Goal: Task Accomplishment & Management: Complete application form

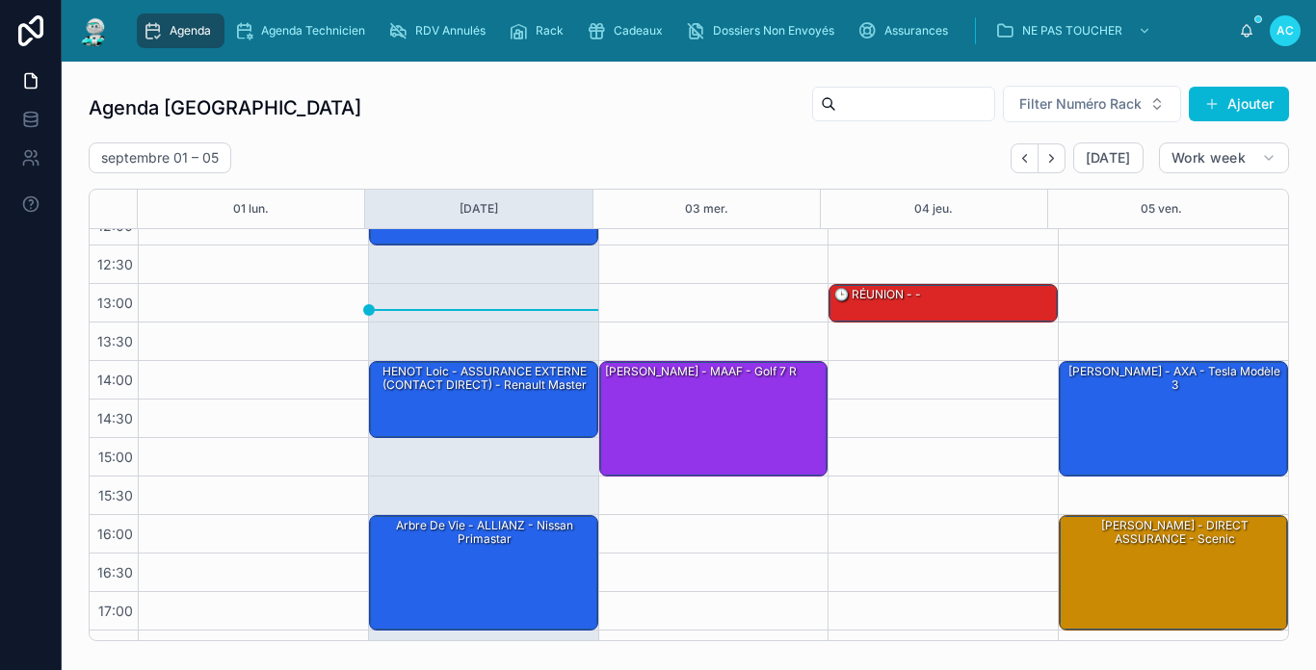
scroll to position [282, 0]
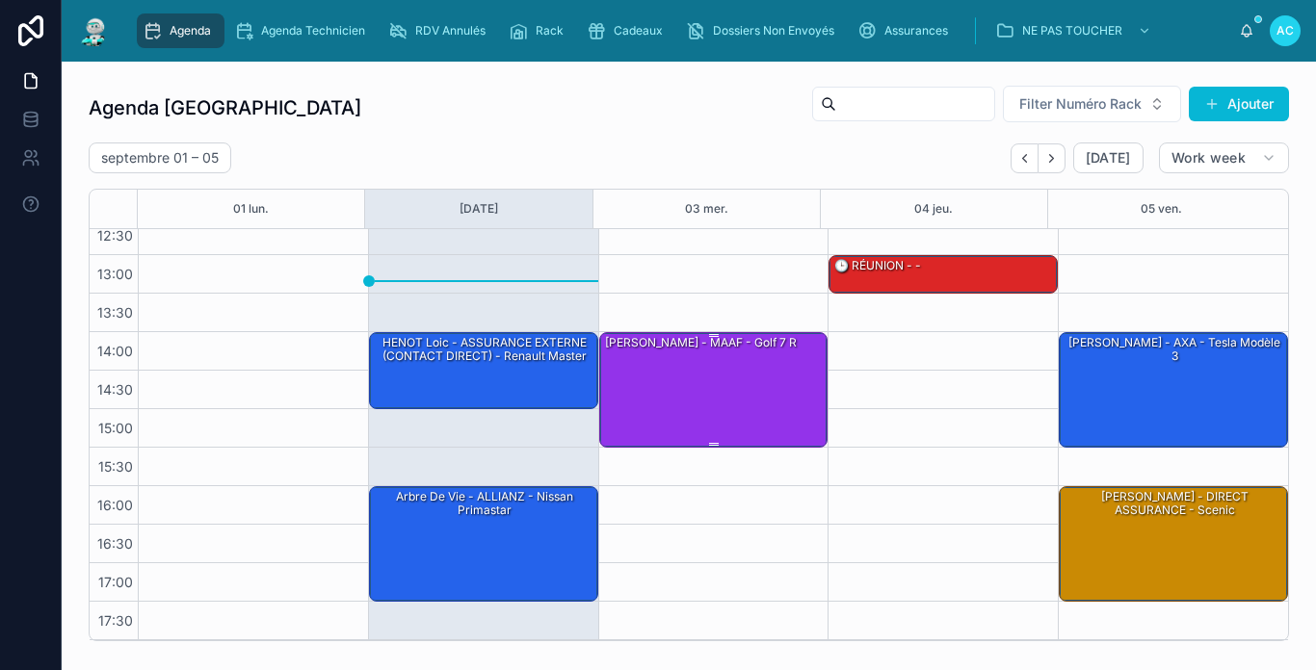
click at [668, 347] on div "[PERSON_NAME] - MAAF - Golf 7 r" at bounding box center [700, 342] width 195 height 17
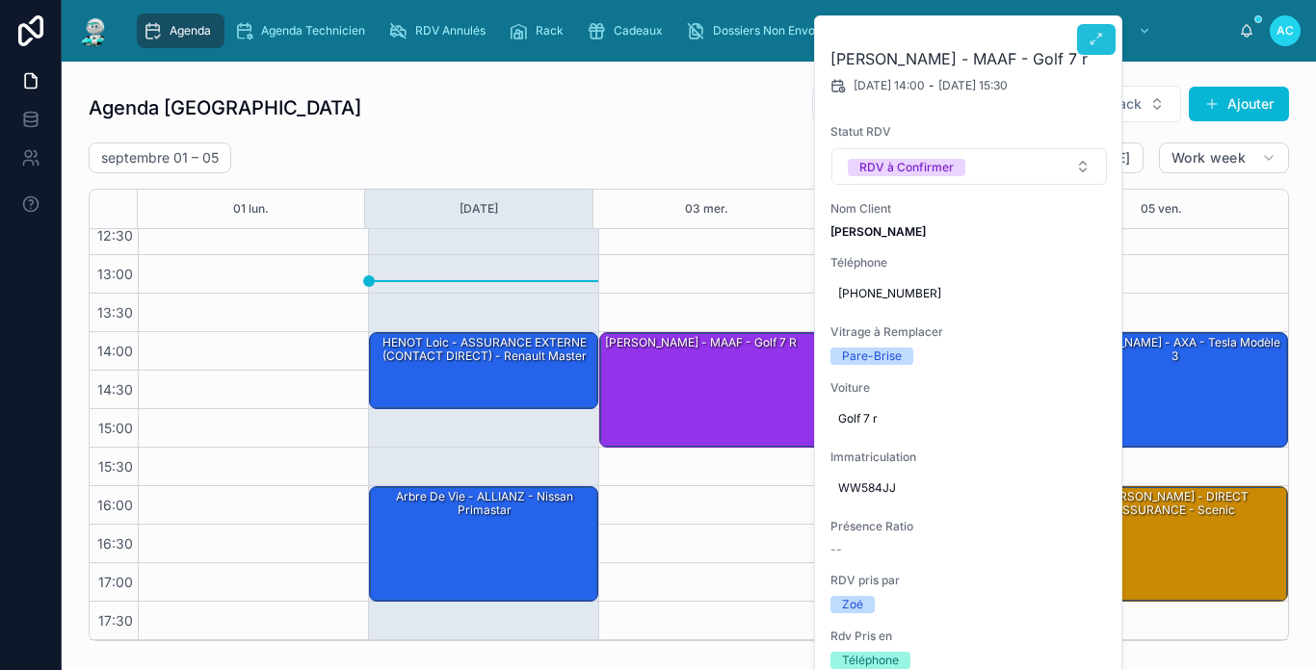
click at [1093, 42] on icon at bounding box center [1095, 39] width 15 height 15
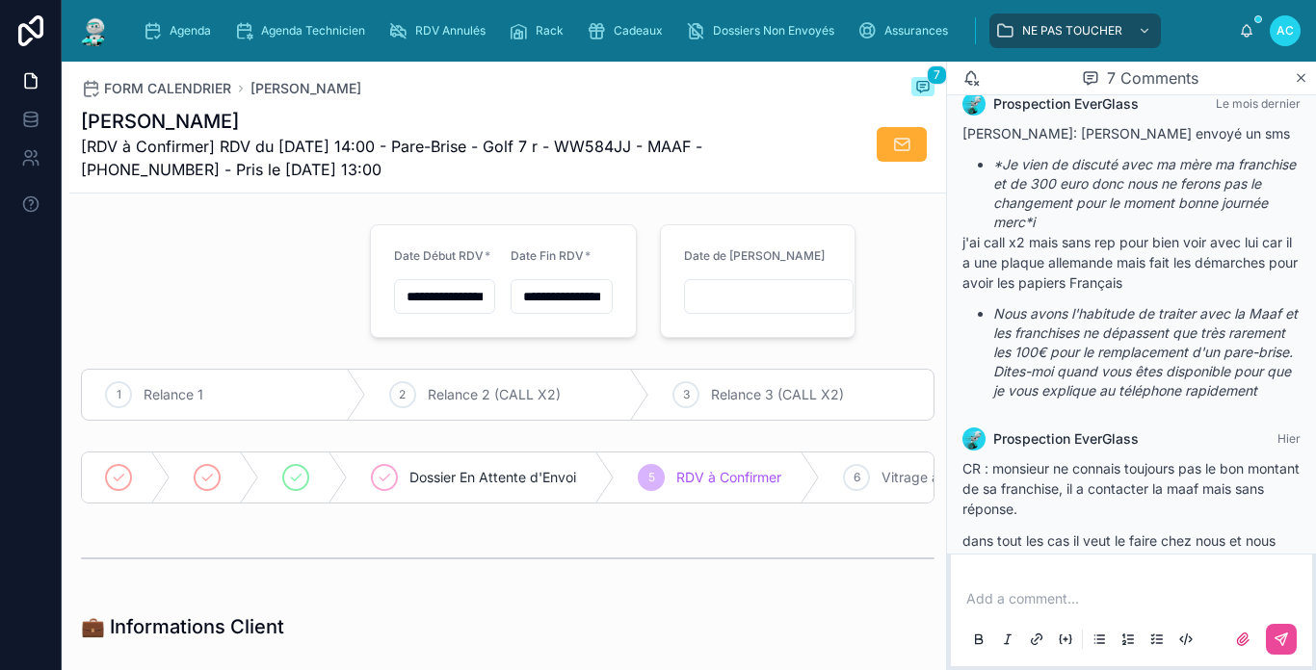
scroll to position [664, 0]
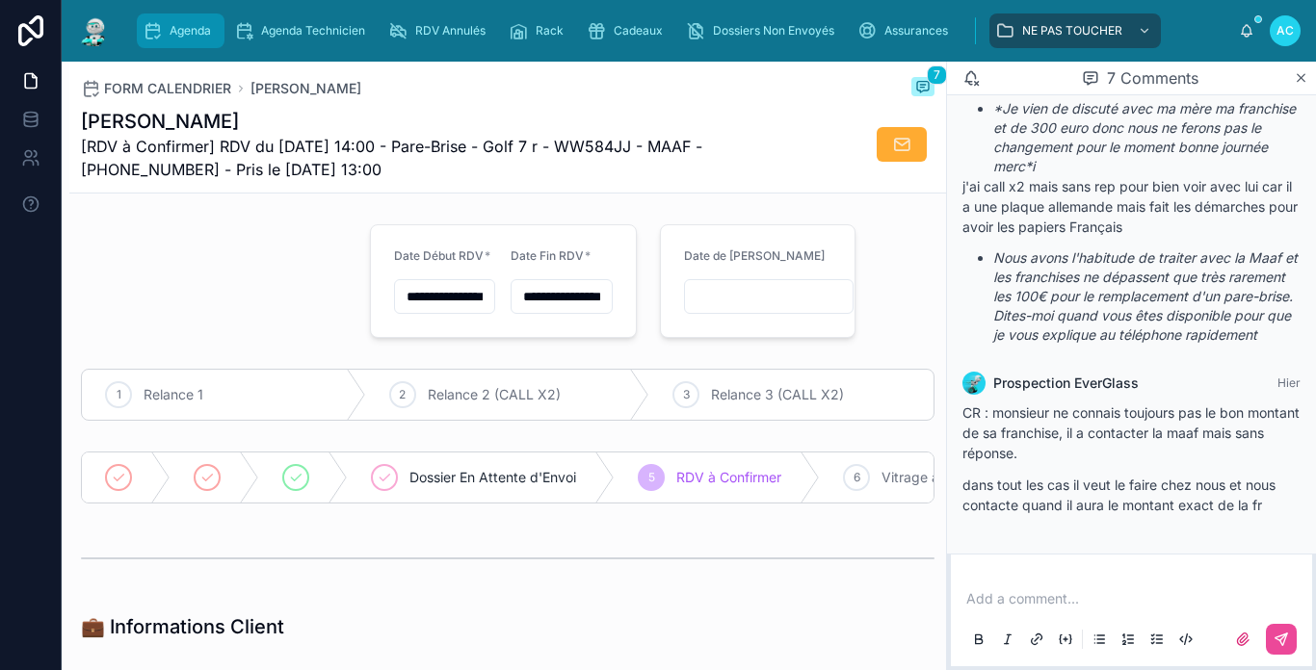
click at [160, 28] on icon "scrollable content" at bounding box center [152, 30] width 19 height 19
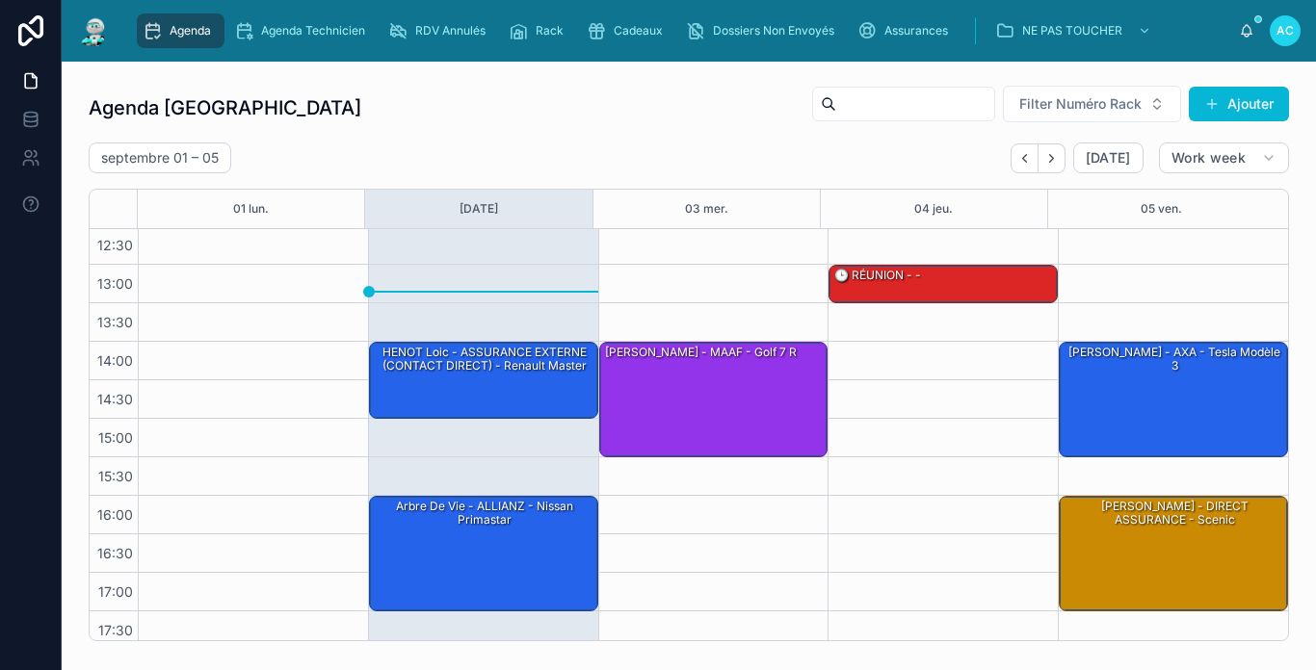
scroll to position [282, 0]
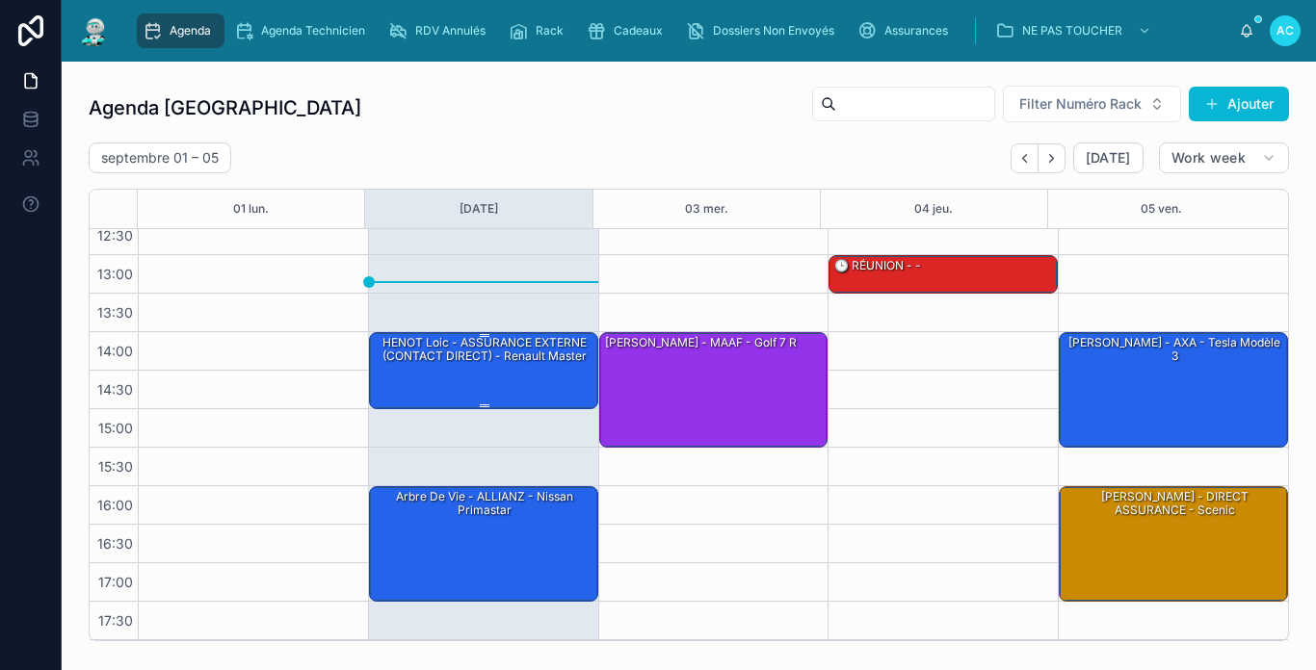
click at [423, 364] on div "HENOT Loic - ASSURANCE EXTERNE (CONTACT DIRECT) - Renault Master" at bounding box center [484, 350] width 223 height 32
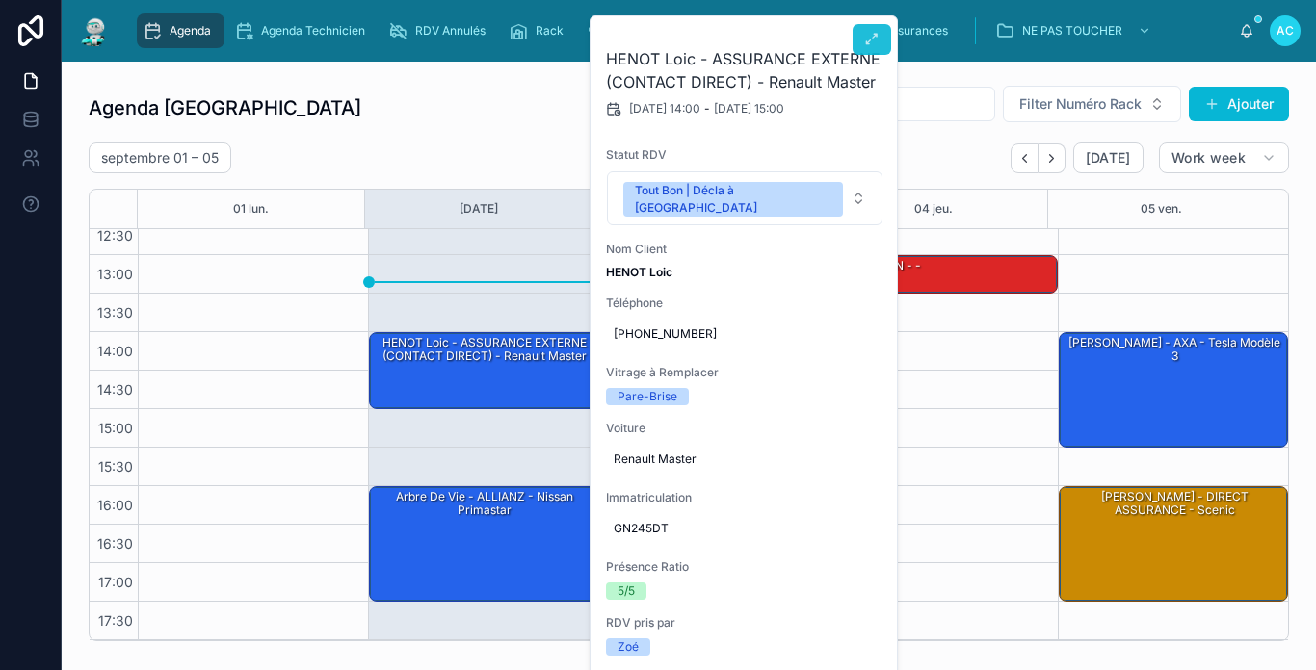
click at [869, 37] on icon at bounding box center [871, 39] width 15 height 15
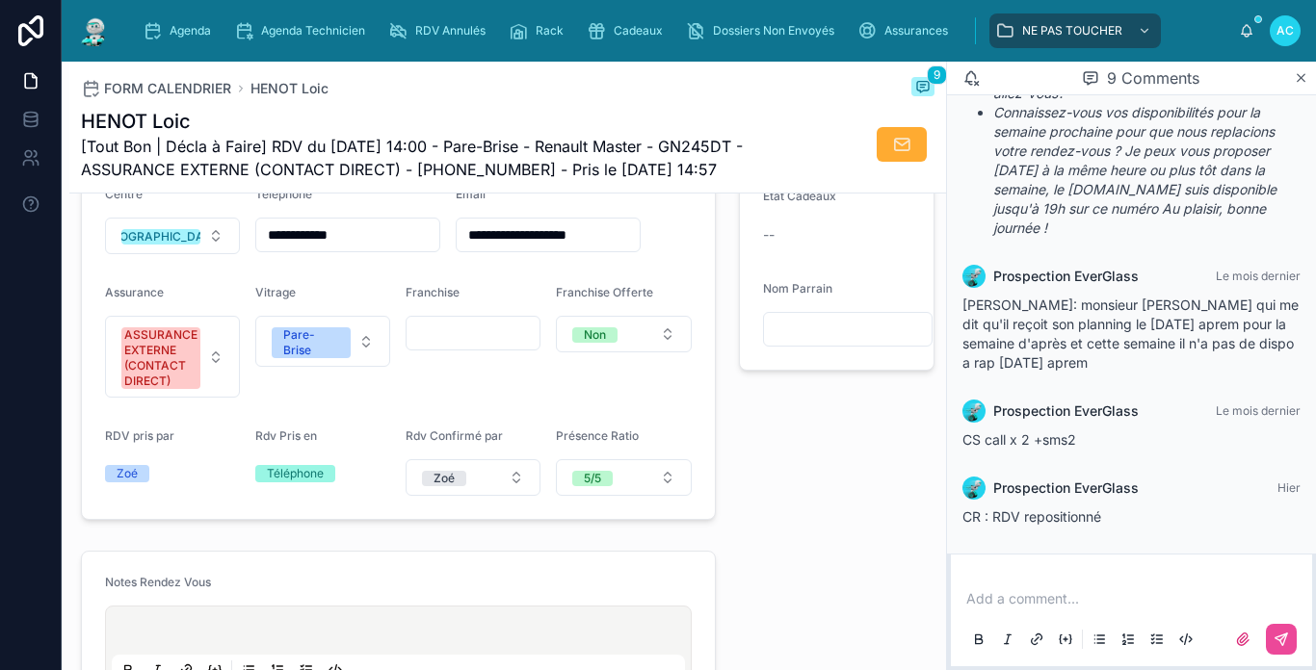
scroll to position [578, 0]
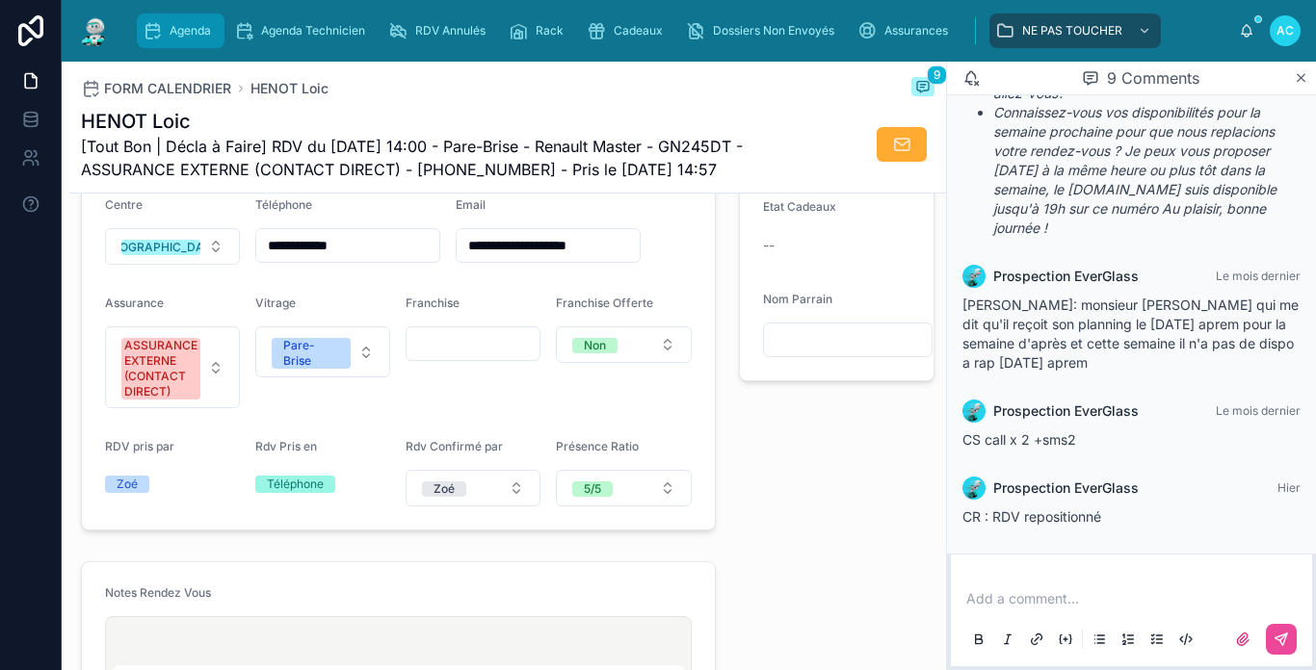
click at [158, 25] on icon "scrollable content" at bounding box center [152, 30] width 19 height 19
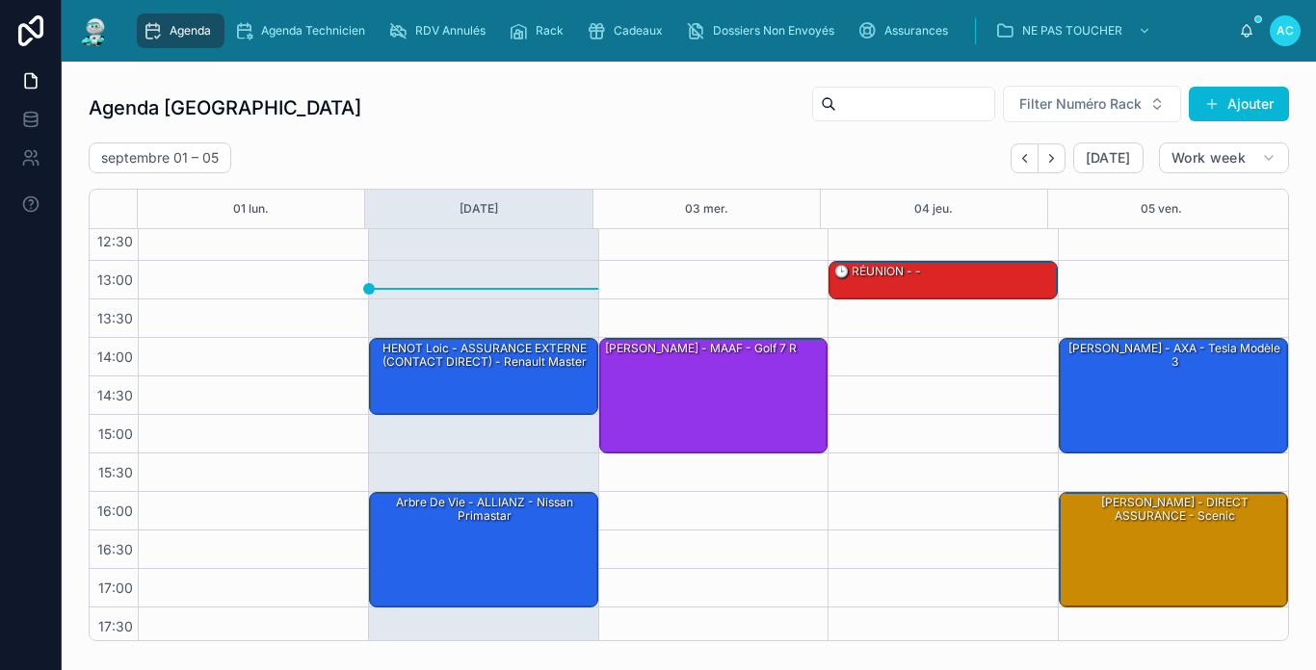
scroll to position [282, 0]
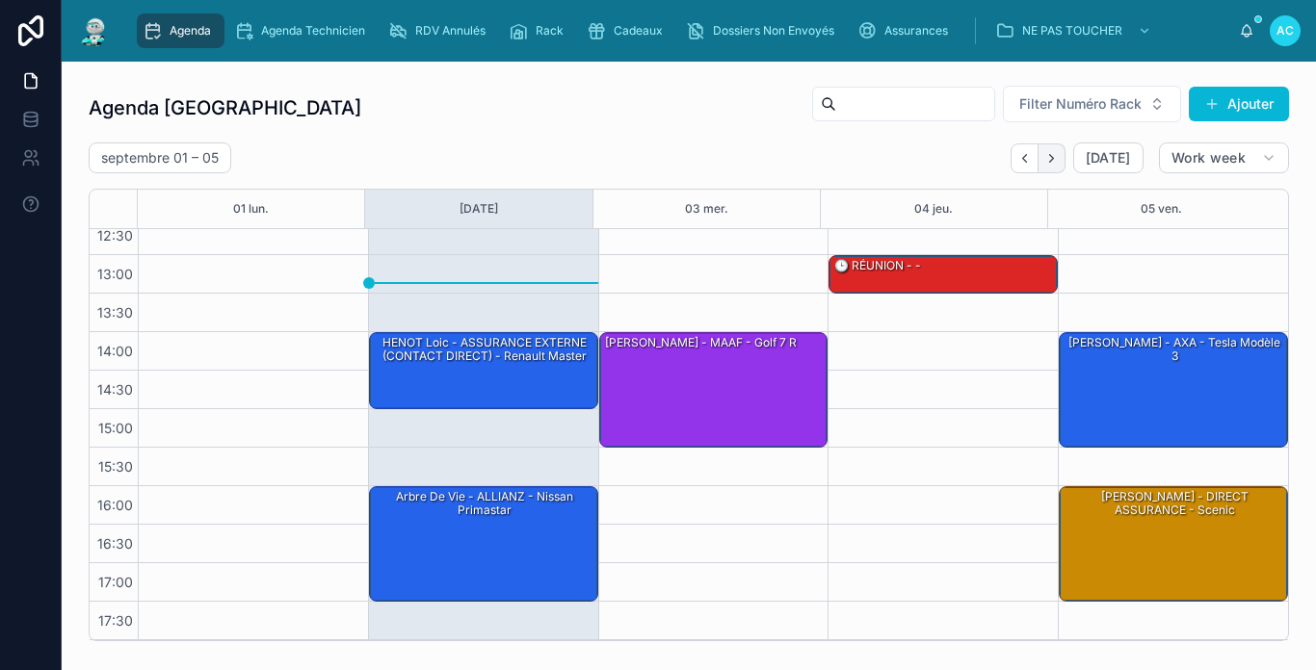
click at [1046, 162] on icon "Next" at bounding box center [1051, 158] width 14 height 14
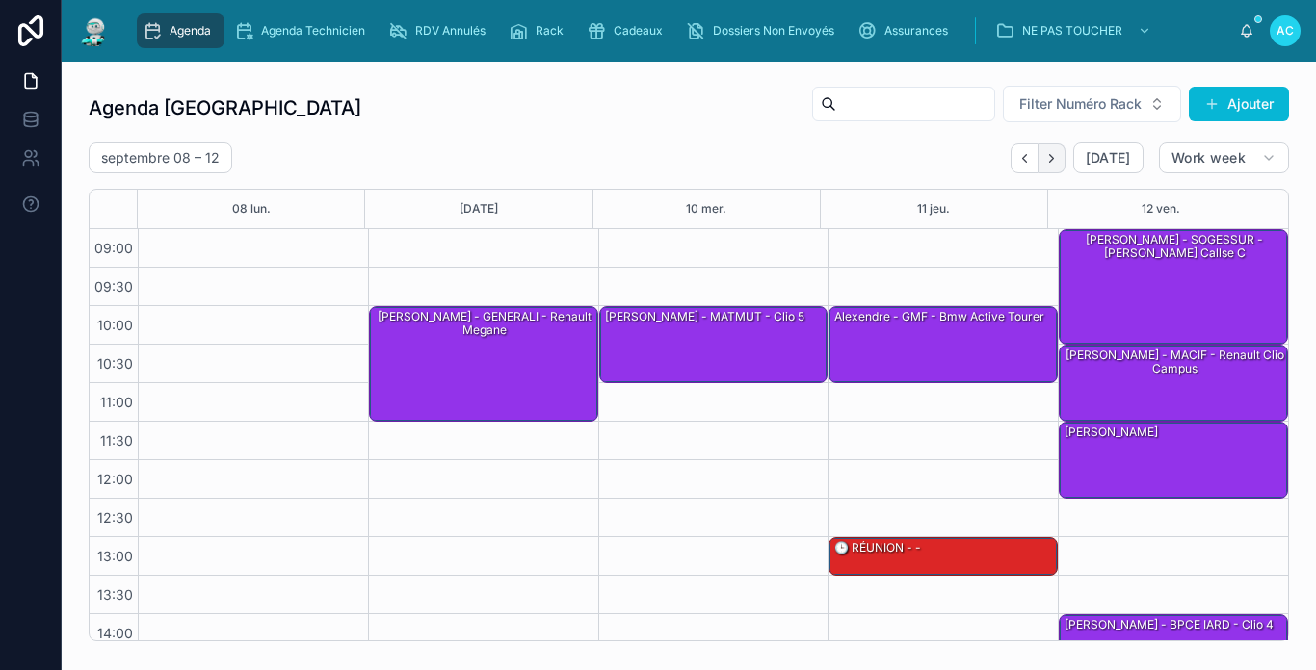
click at [1044, 156] on icon "Next" at bounding box center [1051, 158] width 14 height 14
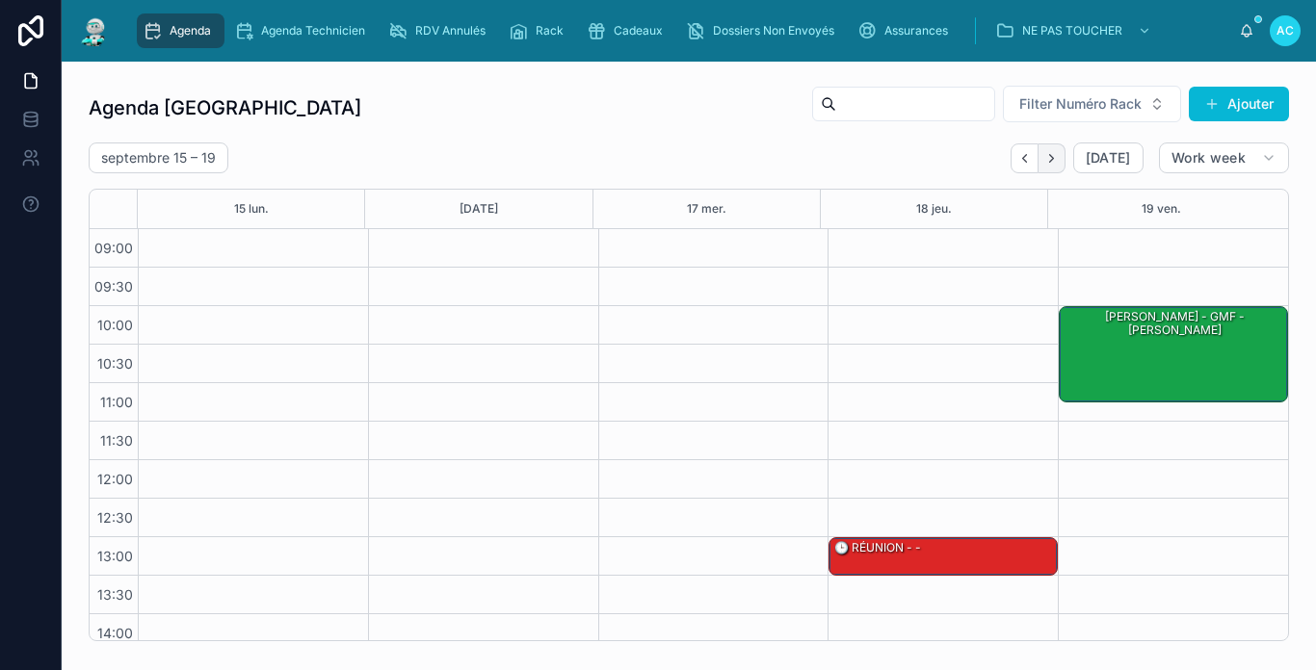
click at [1044, 157] on icon "Next" at bounding box center [1051, 158] width 14 height 14
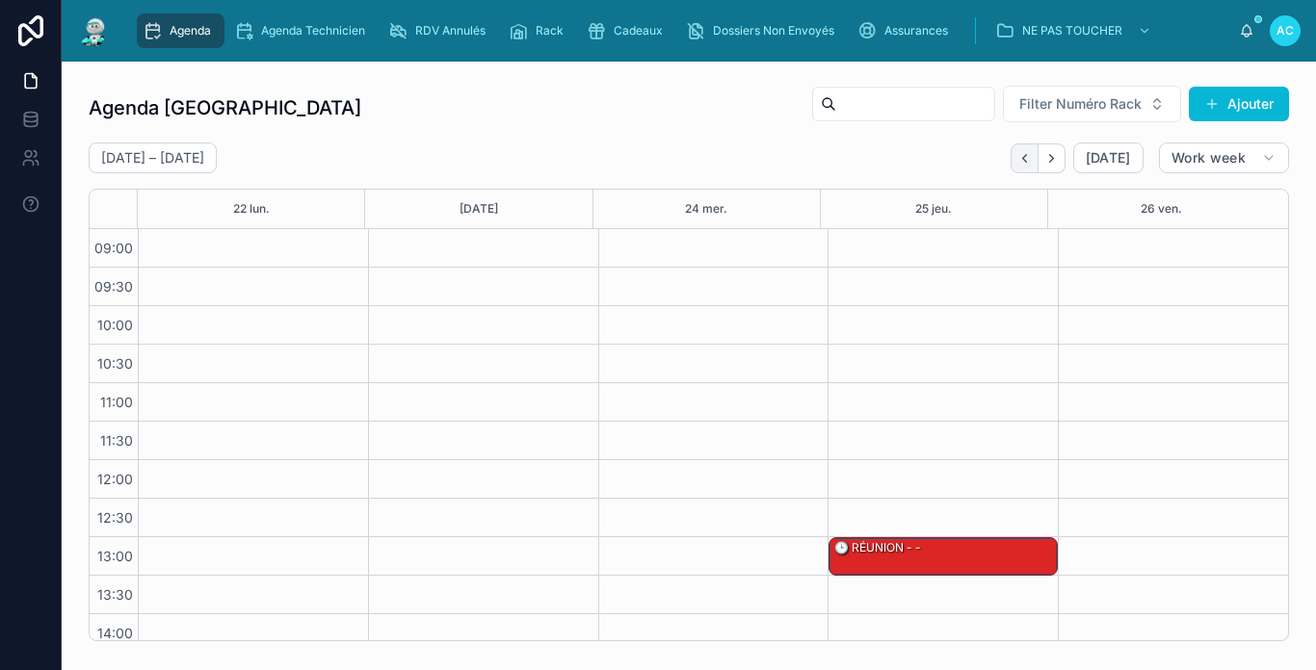
click at [1010, 162] on button "Back" at bounding box center [1024, 158] width 28 height 30
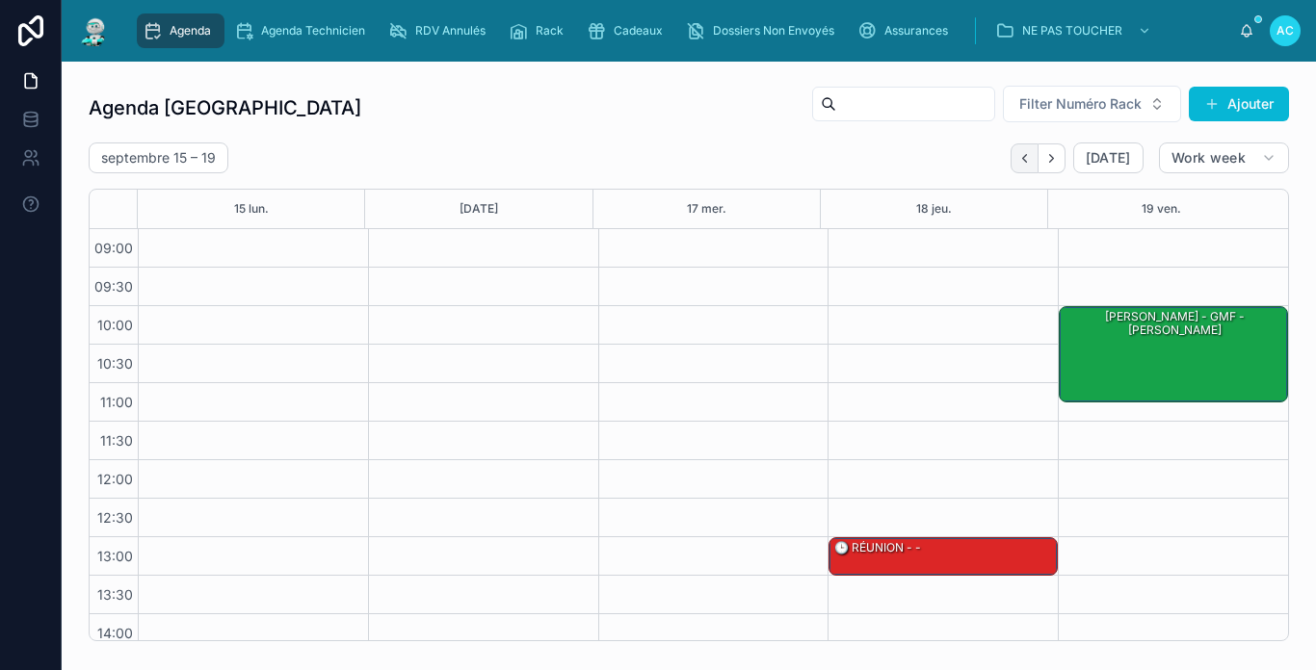
click at [1017, 162] on icon "Back" at bounding box center [1024, 158] width 14 height 14
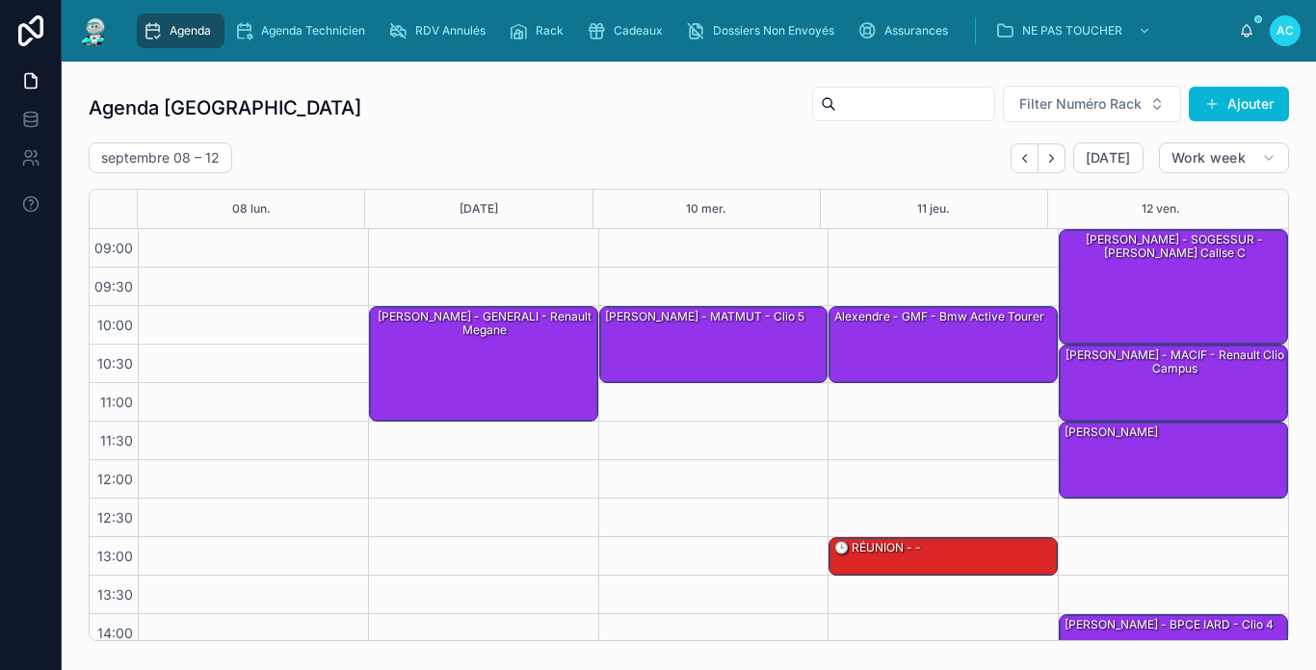
click at [474, 132] on div "Agenda Carcassonne Filter Numéro Rack Ajouter [DATE] – [DATE] [DATE] Work week …" at bounding box center [689, 363] width 1200 height 557
click at [637, 21] on div "Cadeaux" at bounding box center [628, 30] width 84 height 31
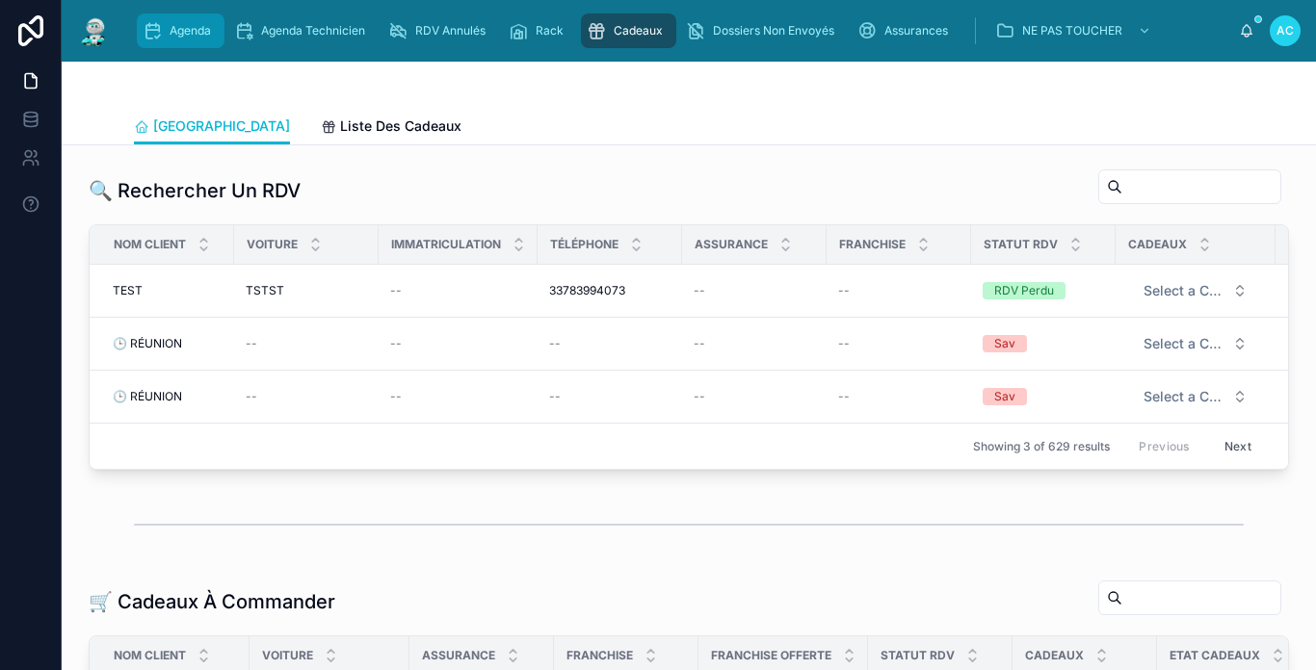
click at [173, 25] on span "Agenda" at bounding box center [189, 30] width 41 height 15
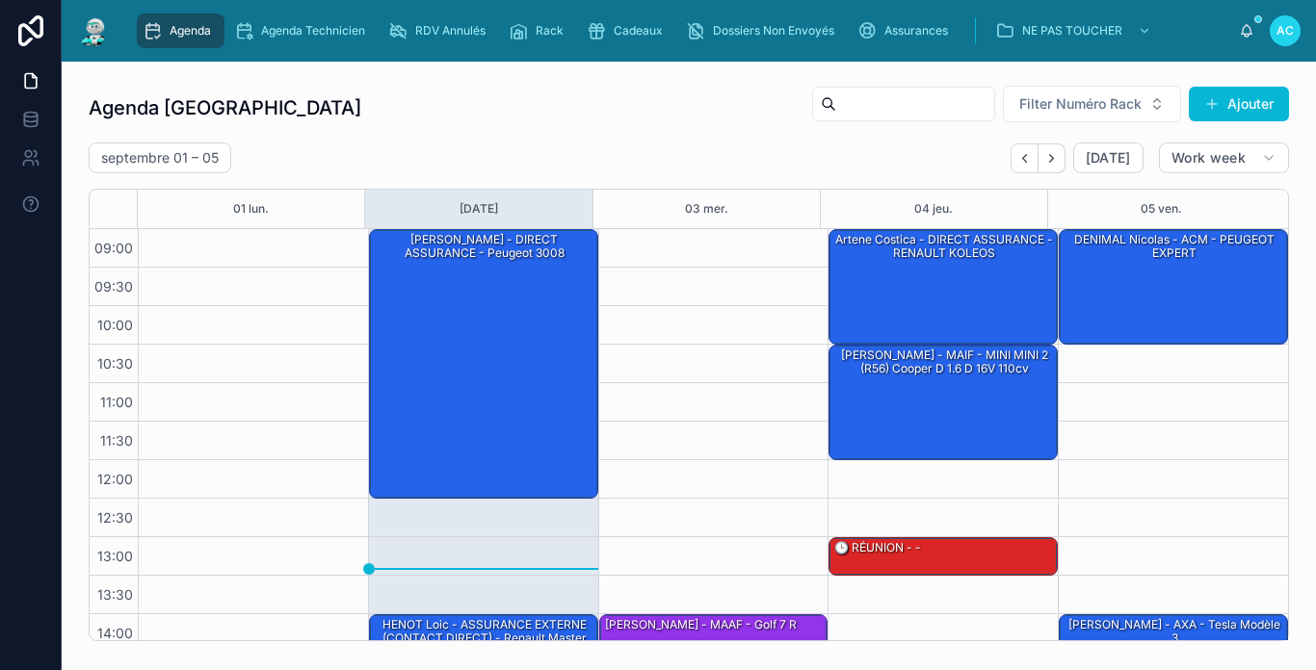
scroll to position [282, 0]
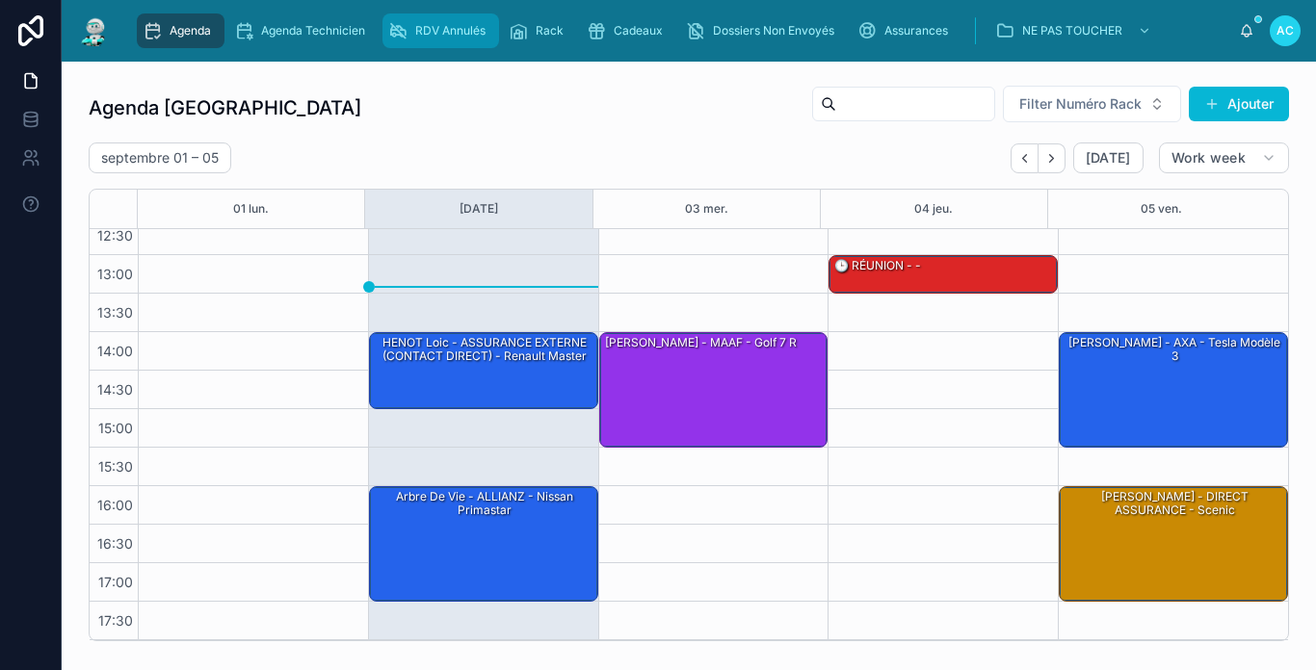
click at [456, 29] on span "RDV Annulés" at bounding box center [450, 30] width 70 height 15
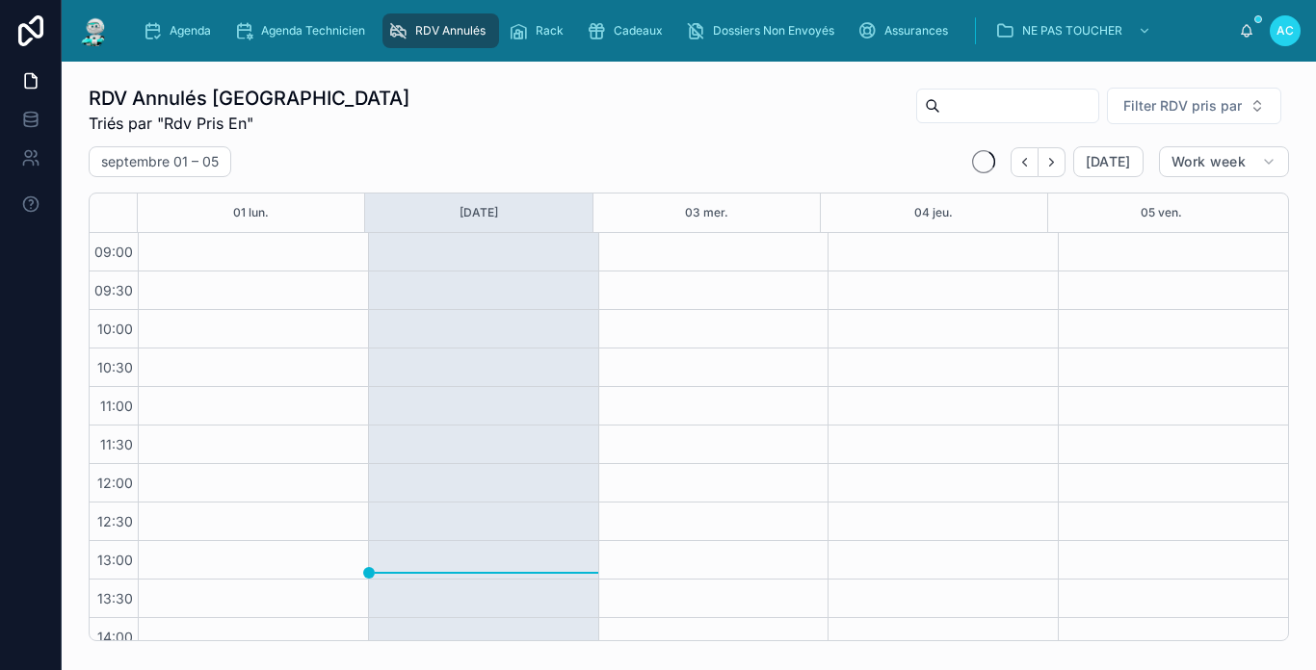
scroll to position [286, 0]
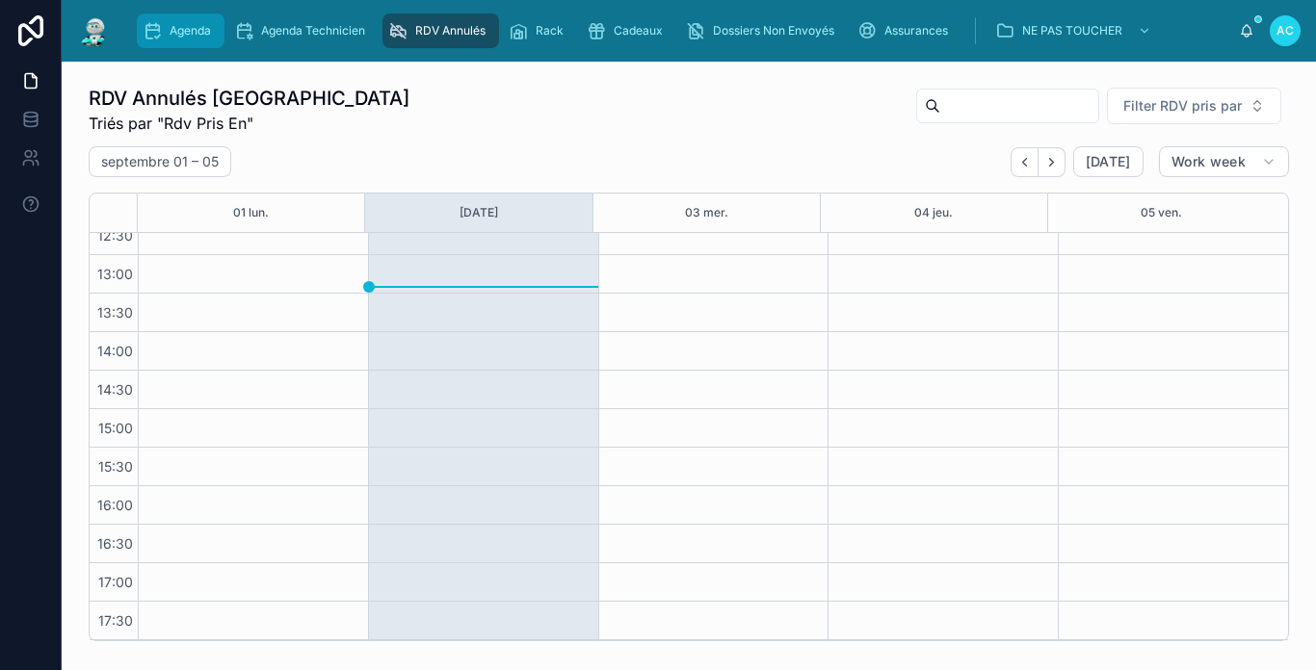
click at [187, 28] on span "Agenda" at bounding box center [189, 30] width 41 height 15
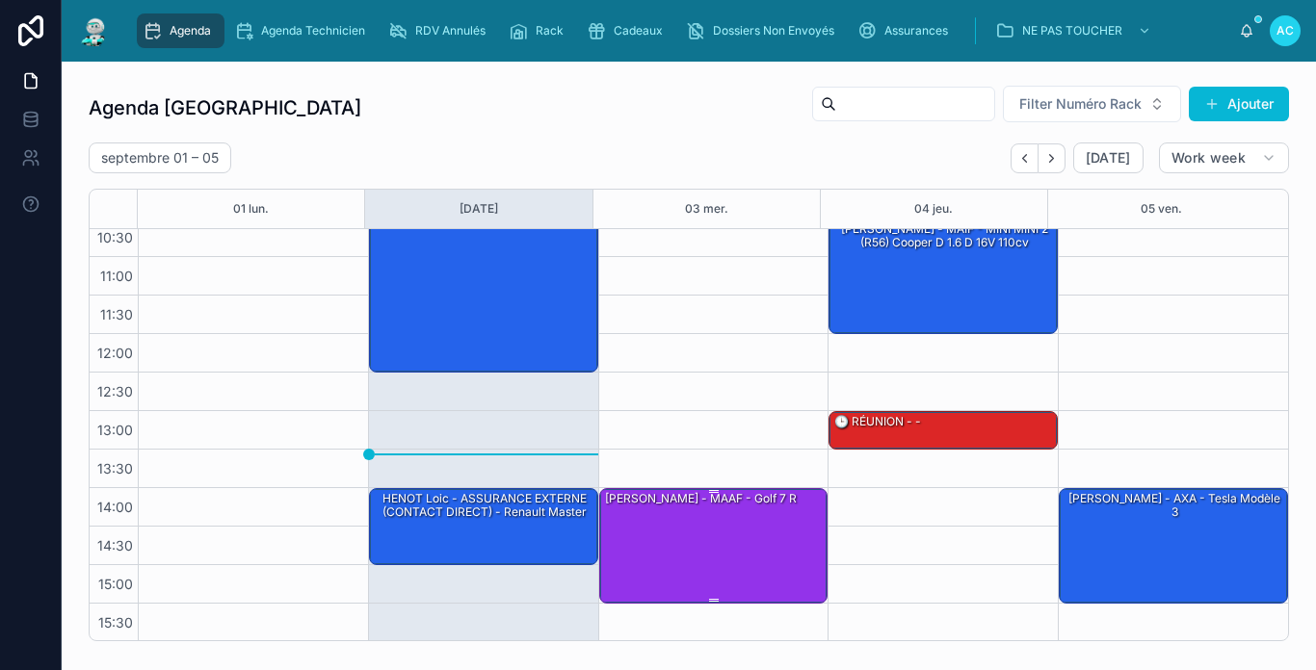
scroll to position [282, 0]
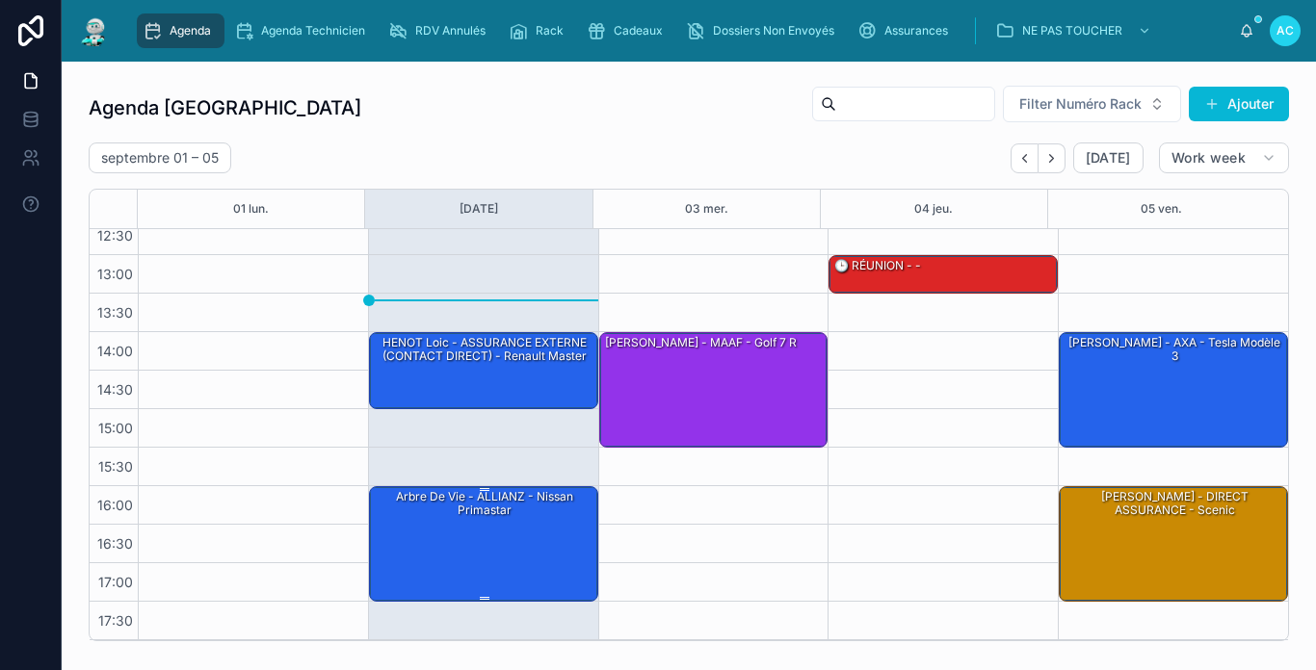
click at [453, 517] on div "Arbre de vie - ALLIANZ - Nissan primastar" at bounding box center [484, 504] width 223 height 32
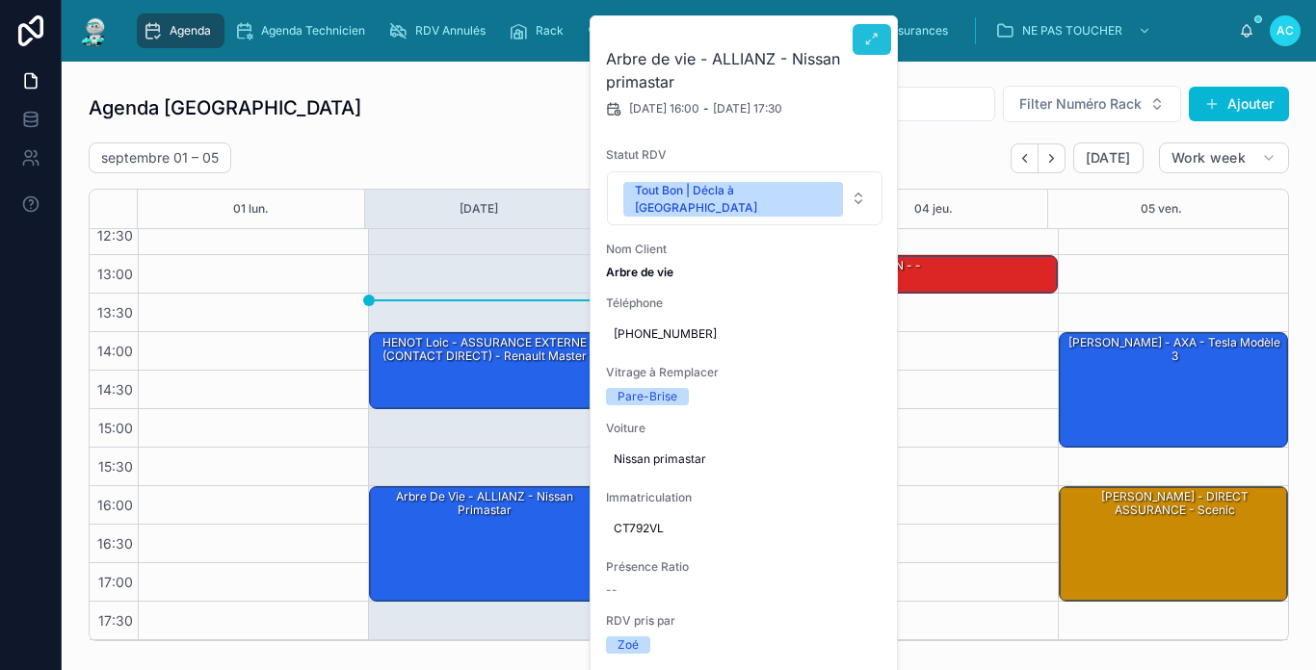
click at [862, 34] on button at bounding box center [871, 39] width 39 height 31
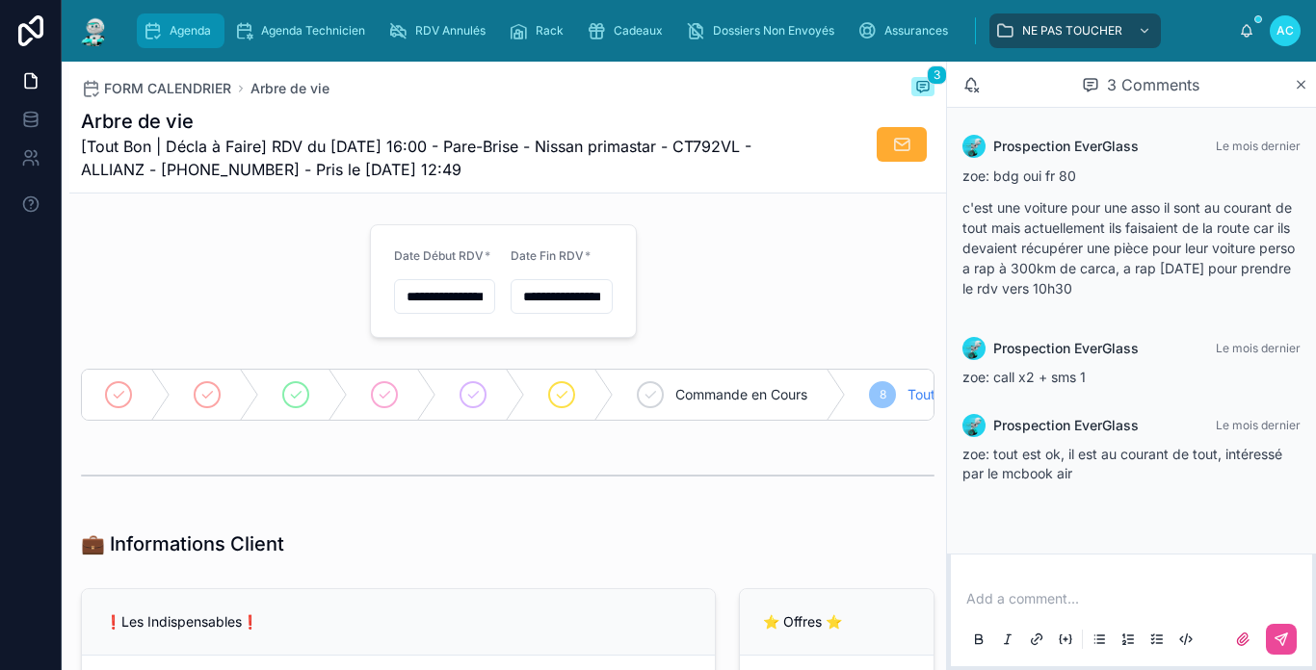
click at [169, 36] on span "Agenda" at bounding box center [189, 30] width 41 height 15
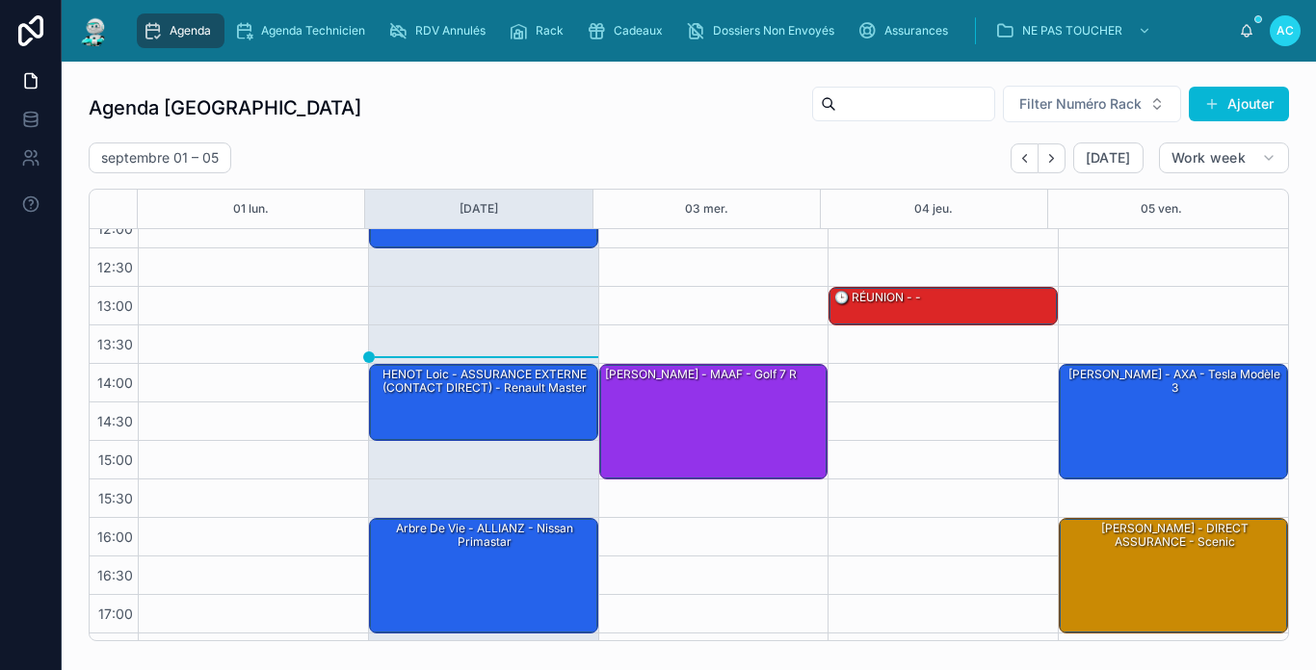
scroll to position [282, 0]
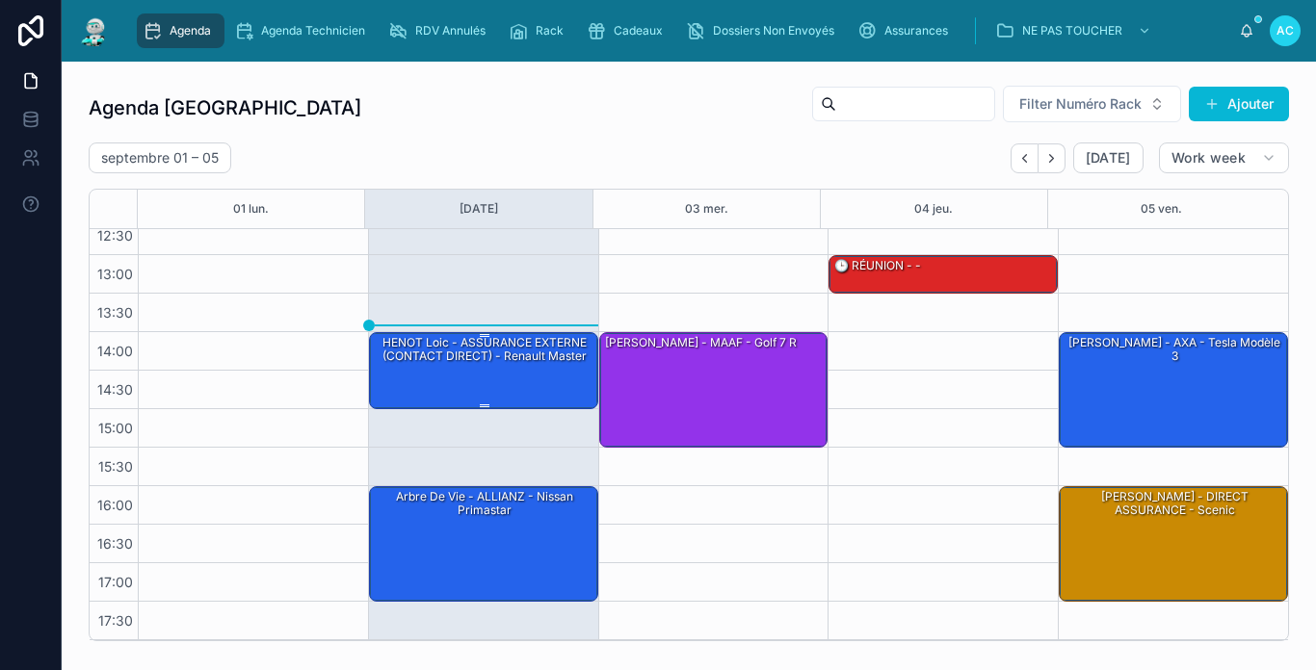
click at [539, 355] on div "HENOT Loic - ASSURANCE EXTERNE (CONTACT DIRECT) - Renault Master" at bounding box center [484, 350] width 223 height 32
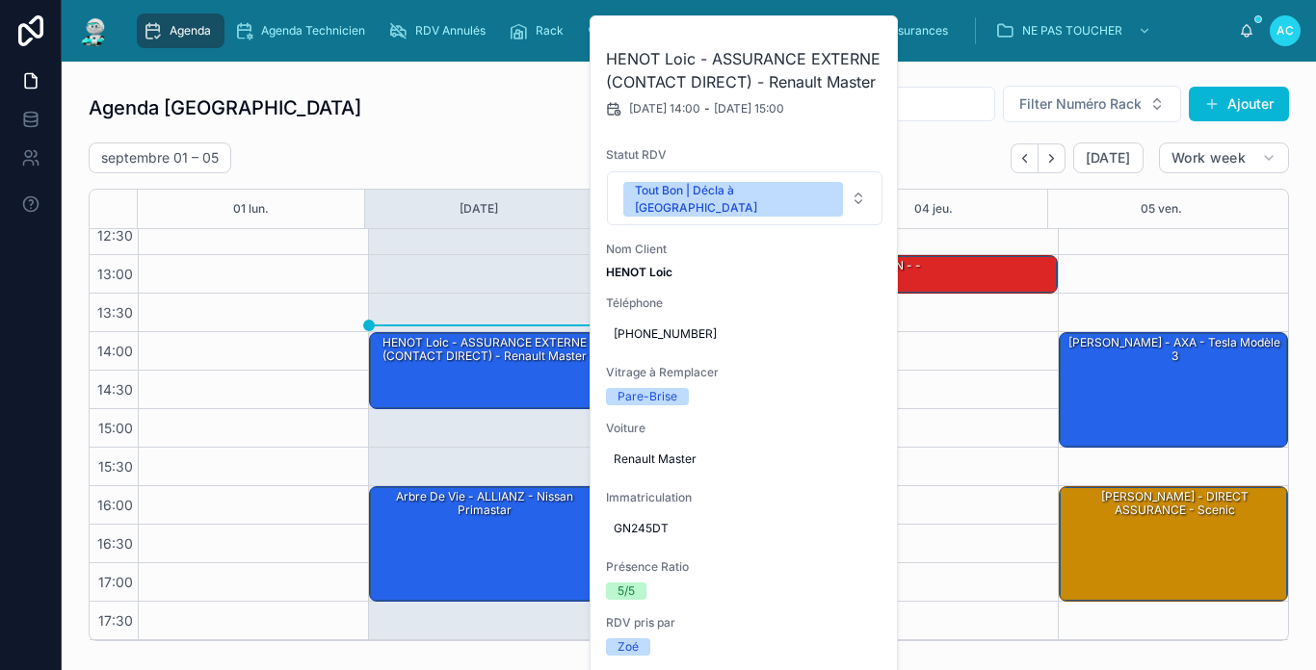
click at [523, 107] on div "Agenda Carcassonne Filter Numéro Rack Ajouter" at bounding box center [689, 108] width 1200 height 46
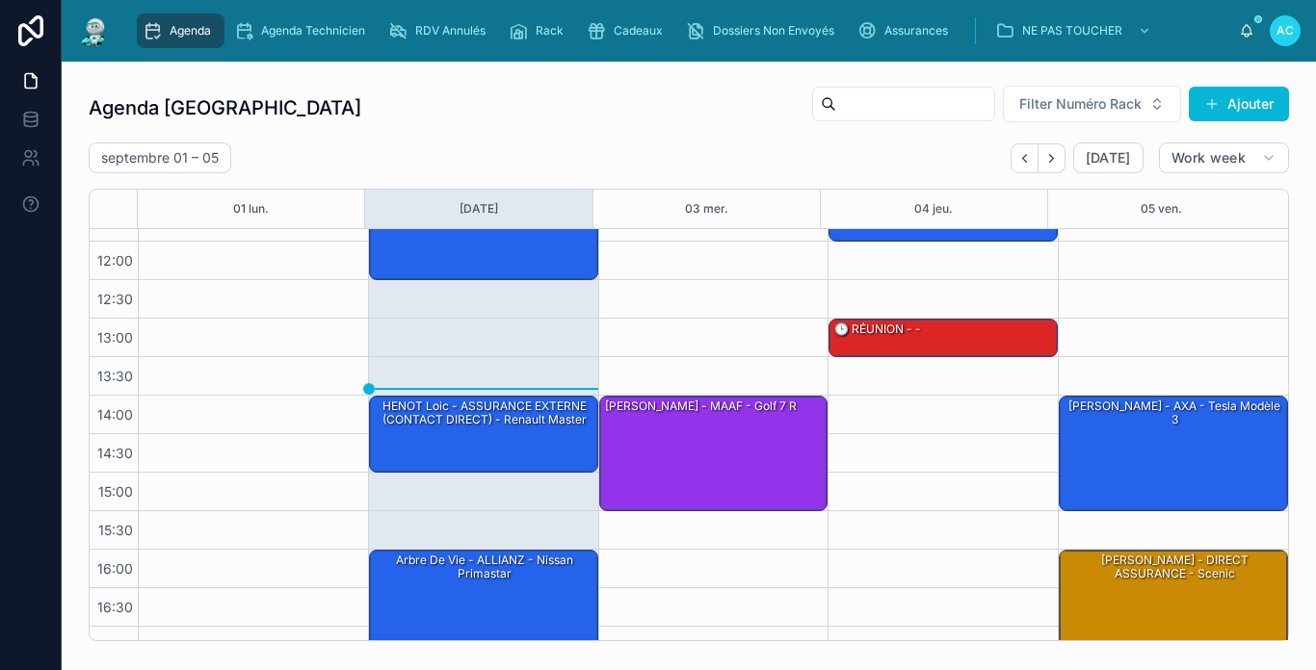
scroll to position [186, 0]
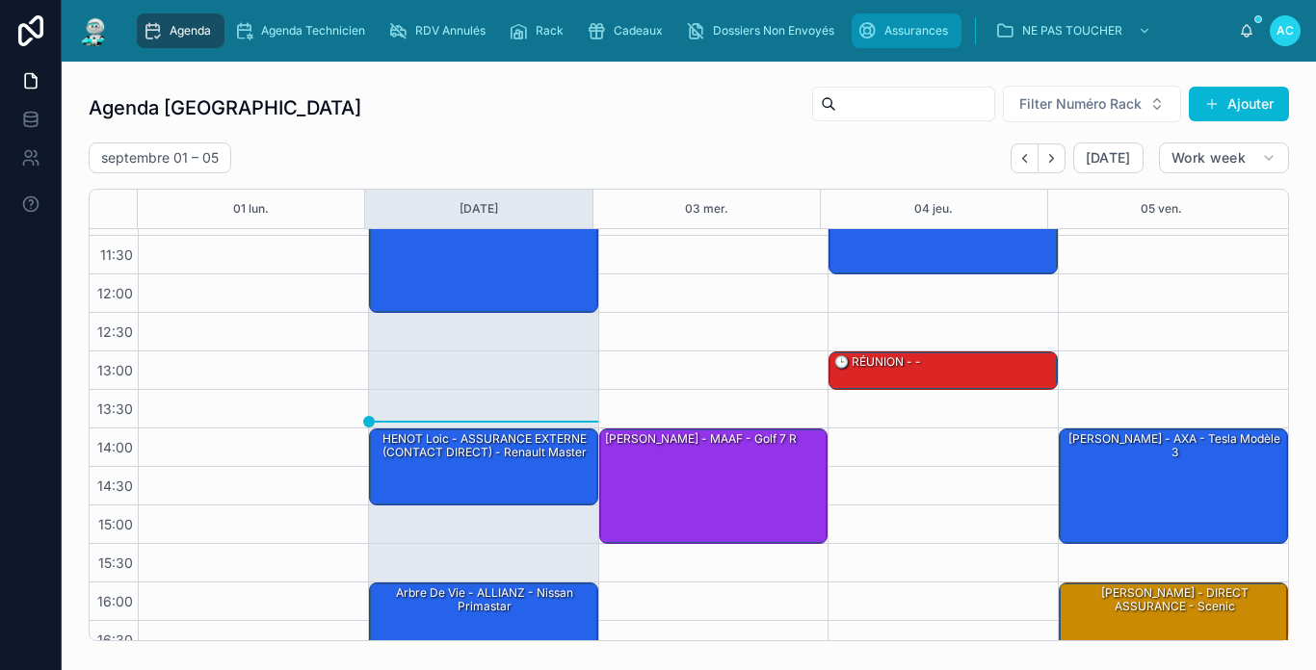
click at [905, 46] on link "Assurances" at bounding box center [906, 30] width 110 height 35
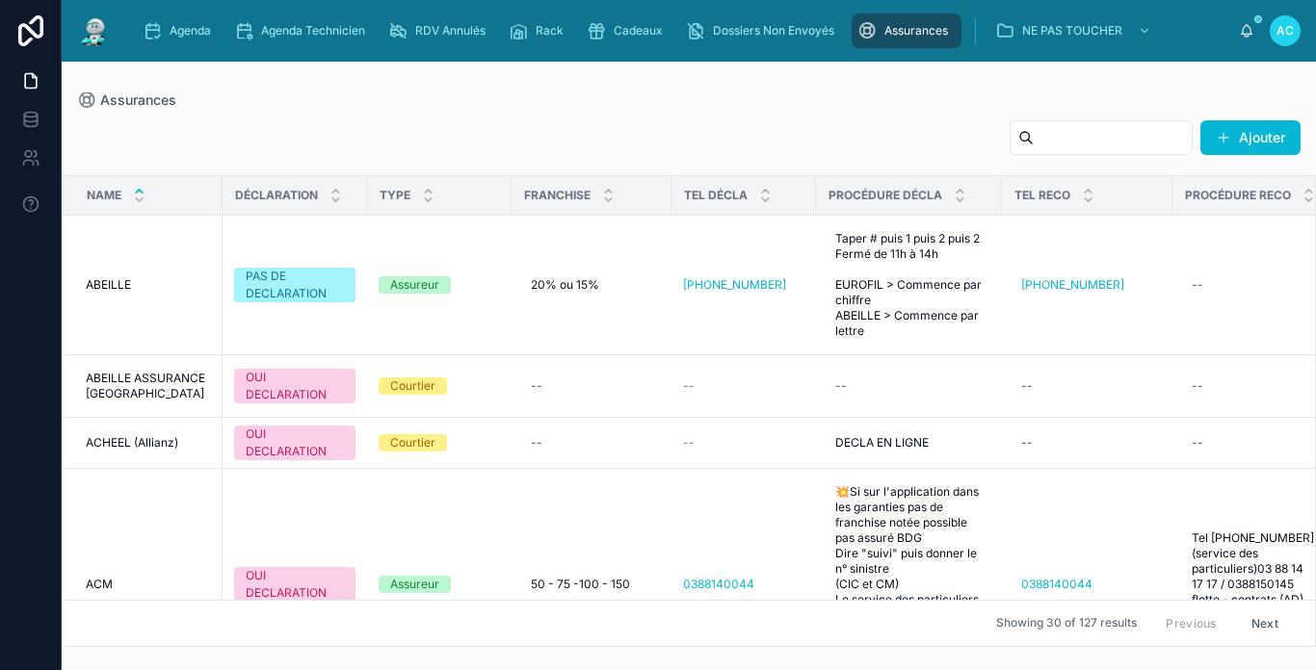
click at [1038, 144] on input "text" at bounding box center [1112, 137] width 158 height 27
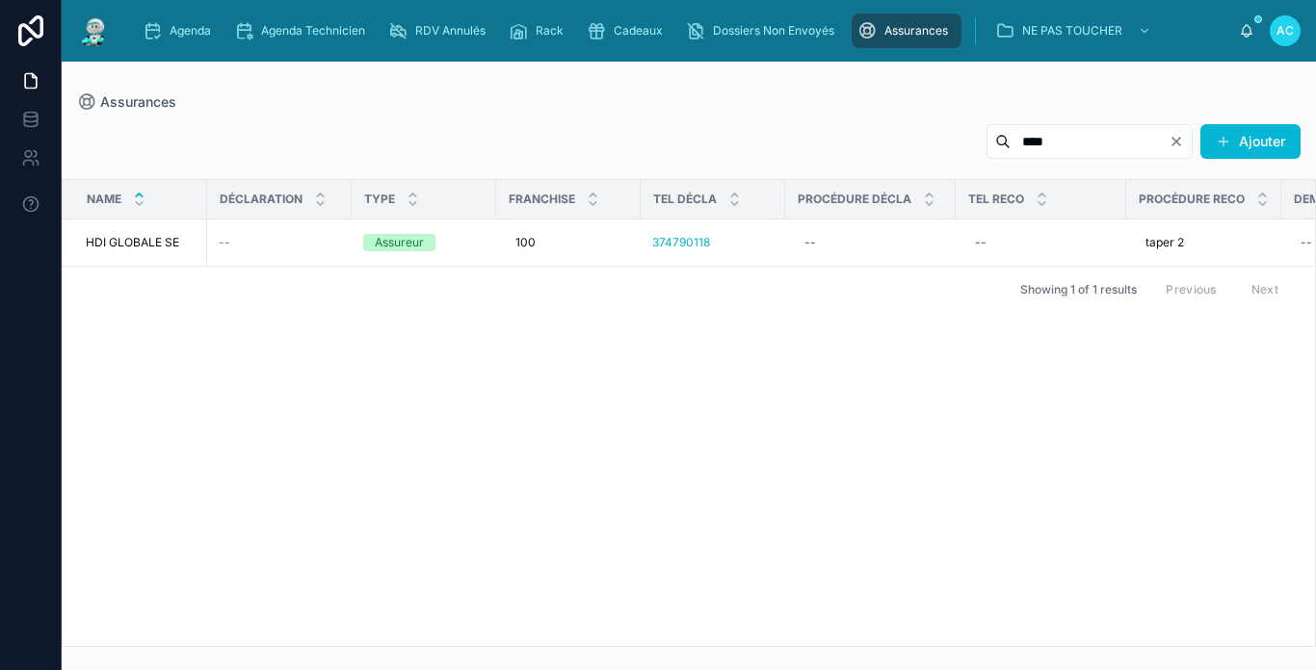
type input "***"
click at [97, 38] on img at bounding box center [94, 30] width 35 height 31
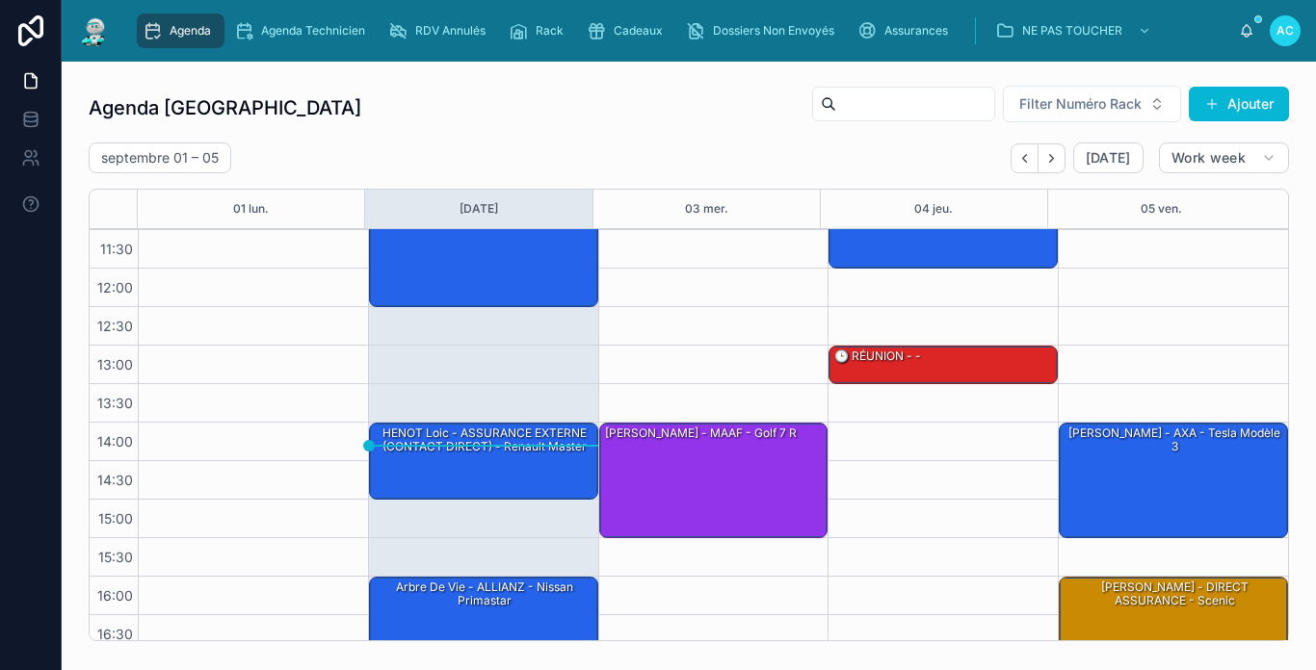
scroll to position [193, 0]
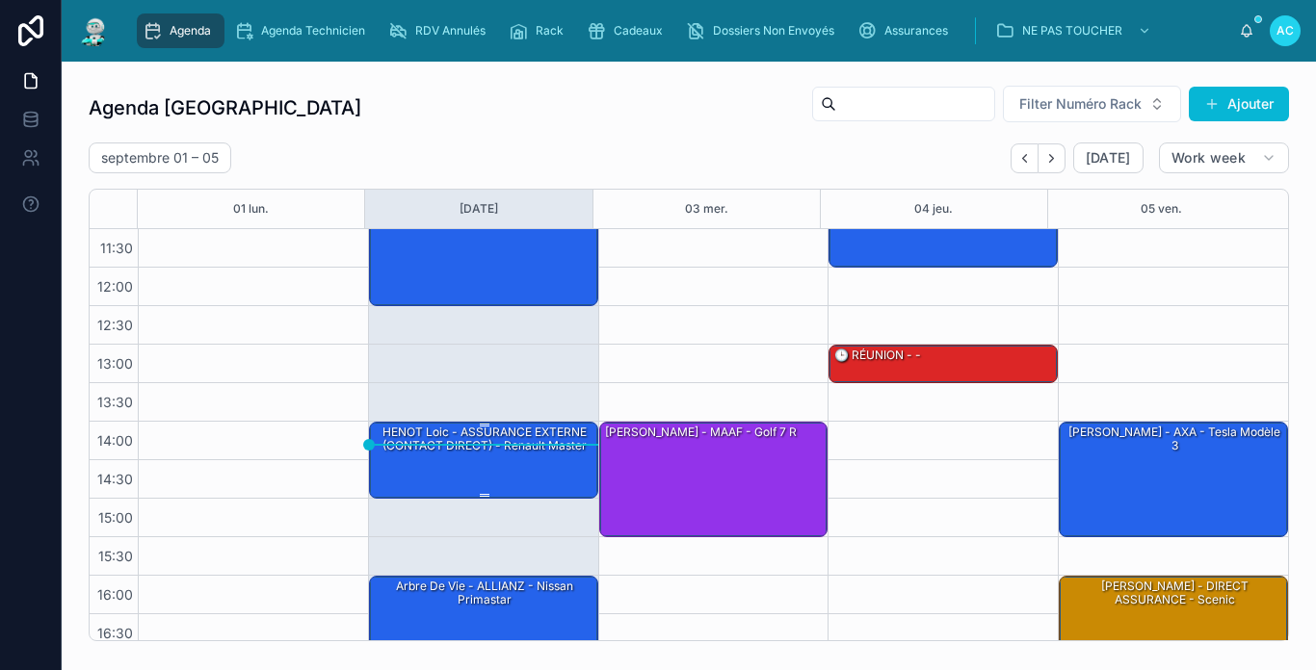
click at [456, 469] on div "HENOT Loic - ASSURANCE EXTERNE (CONTACT DIRECT) - Renault Master" at bounding box center [484, 459] width 223 height 73
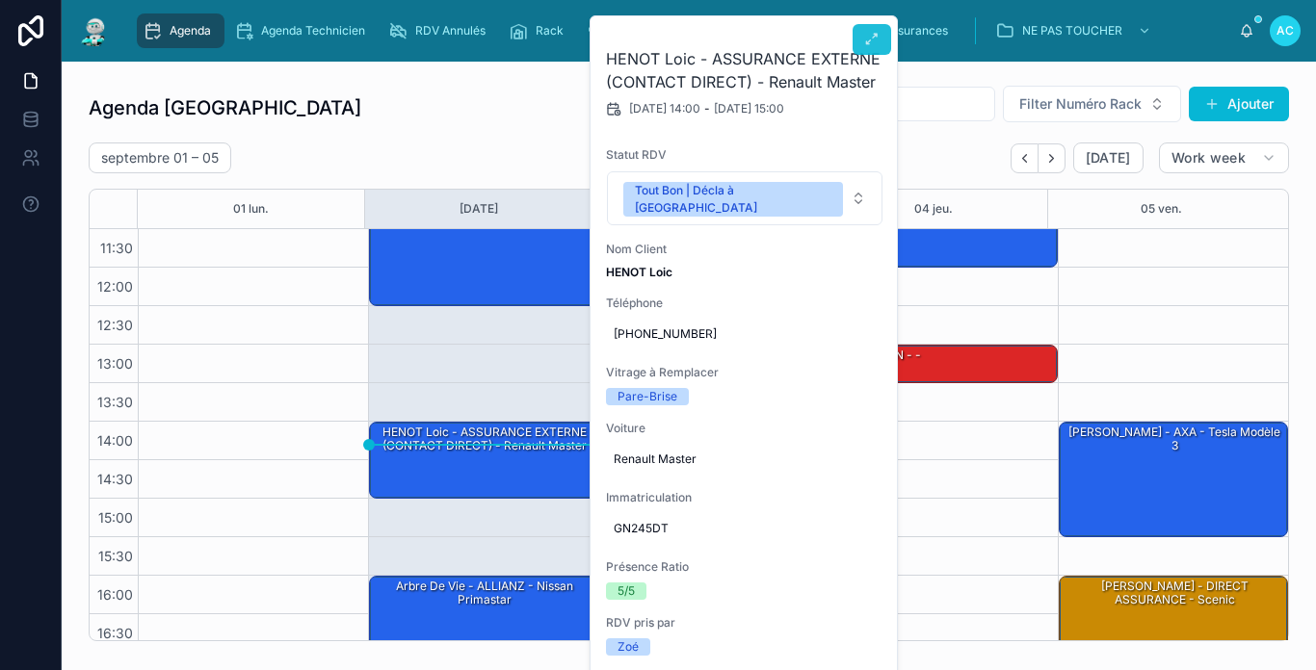
click at [857, 48] on button at bounding box center [871, 39] width 39 height 31
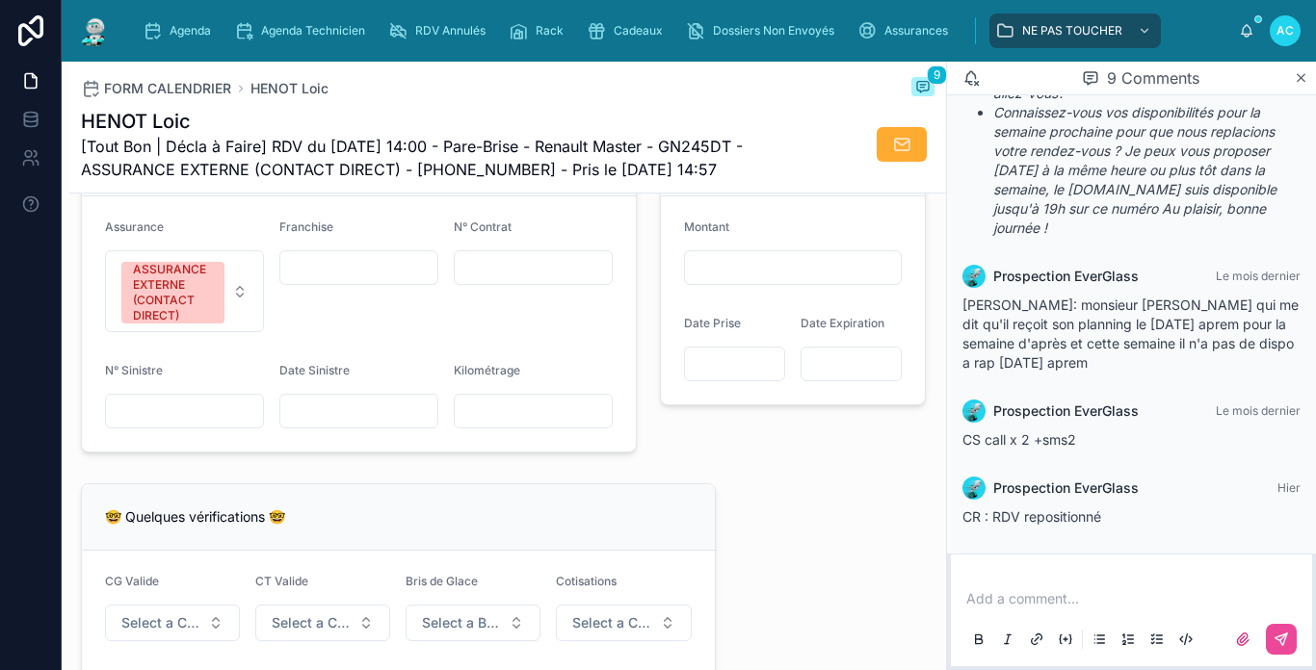
scroll to position [1348, 0]
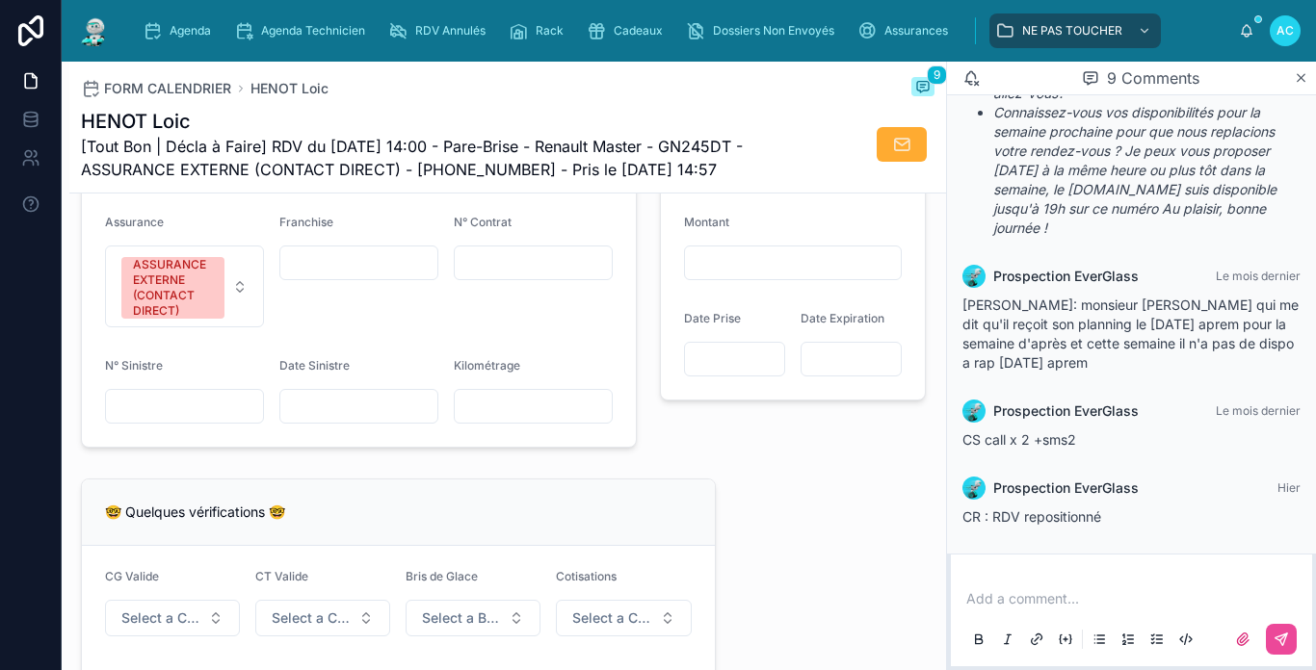
click at [550, 268] on input "text" at bounding box center [533, 262] width 157 height 27
type input "**********"
click at [353, 420] on input "text" at bounding box center [358, 406] width 157 height 27
click at [403, 412] on input "text" at bounding box center [358, 406] width 157 height 27
type input "**********"
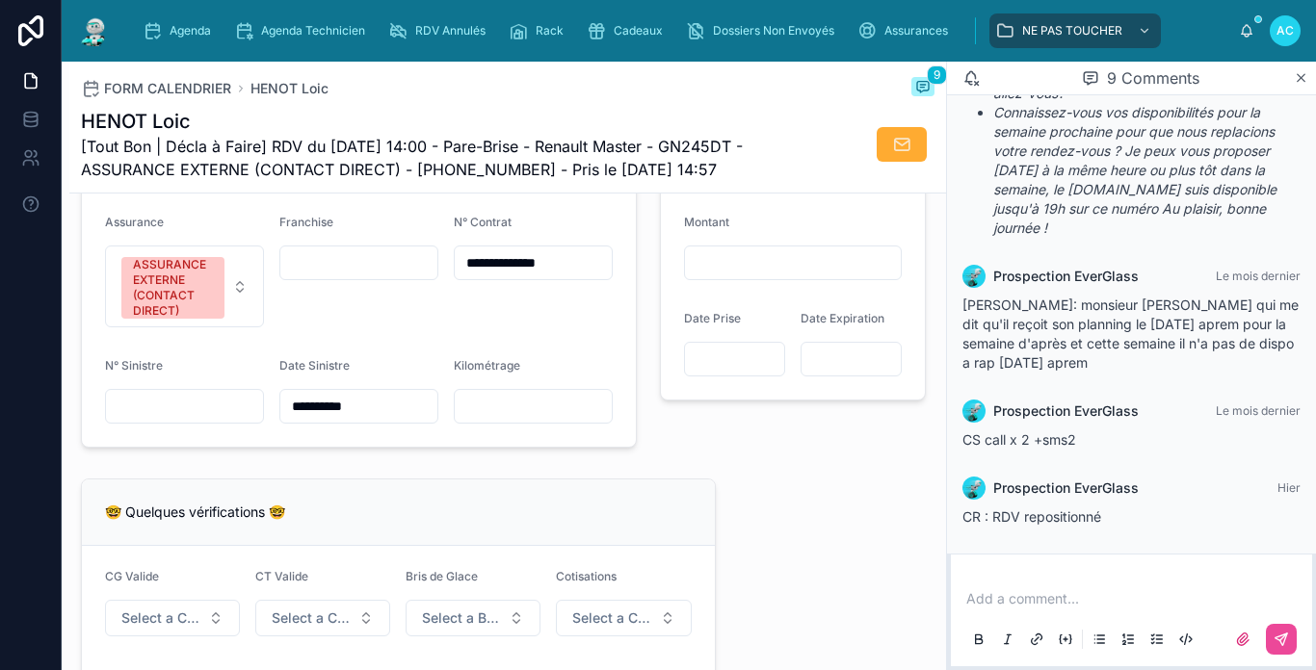
click at [528, 420] on input "text" at bounding box center [533, 406] width 157 height 27
click at [390, 327] on div "Franchise" at bounding box center [358, 271] width 159 height 113
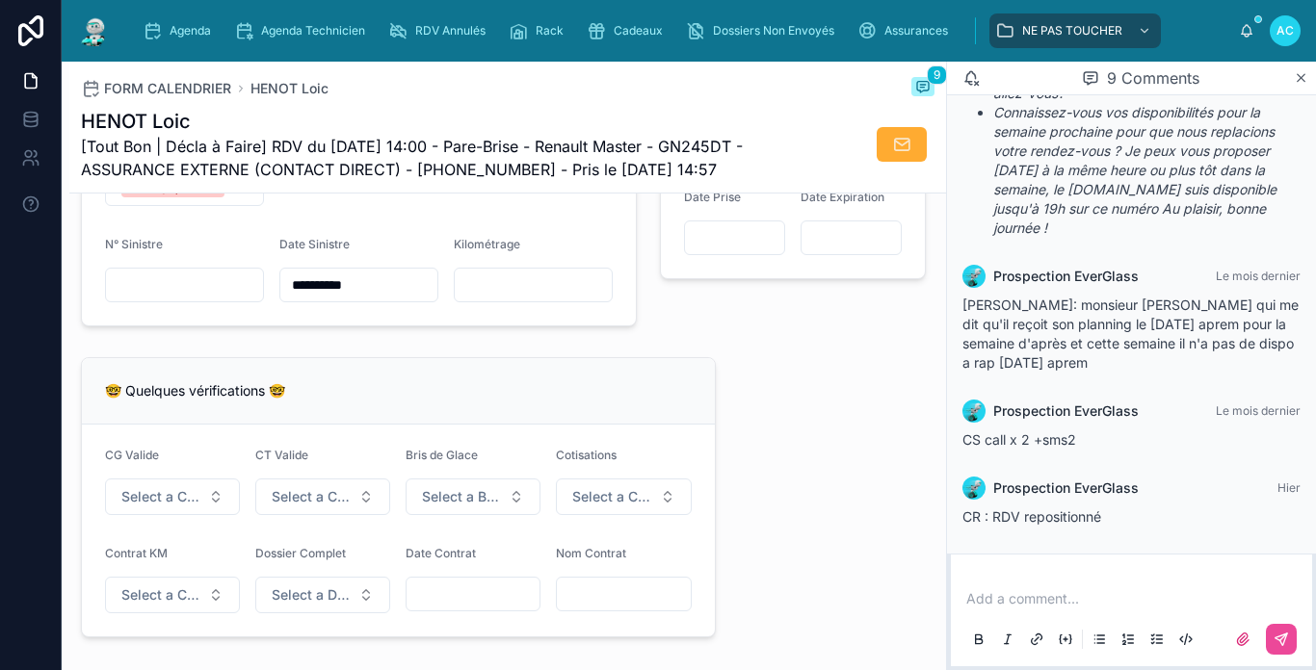
scroll to position [1541, 0]
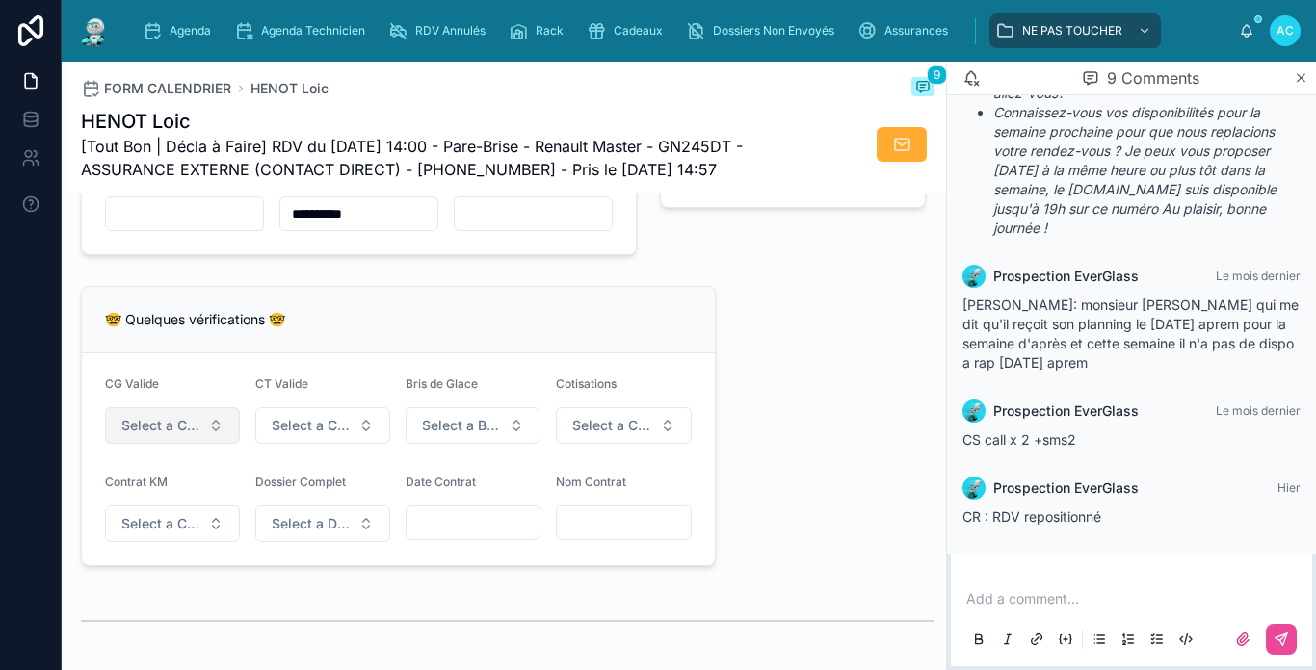
click at [169, 435] on span "Select a CG Valide" at bounding box center [160, 425] width 79 height 19
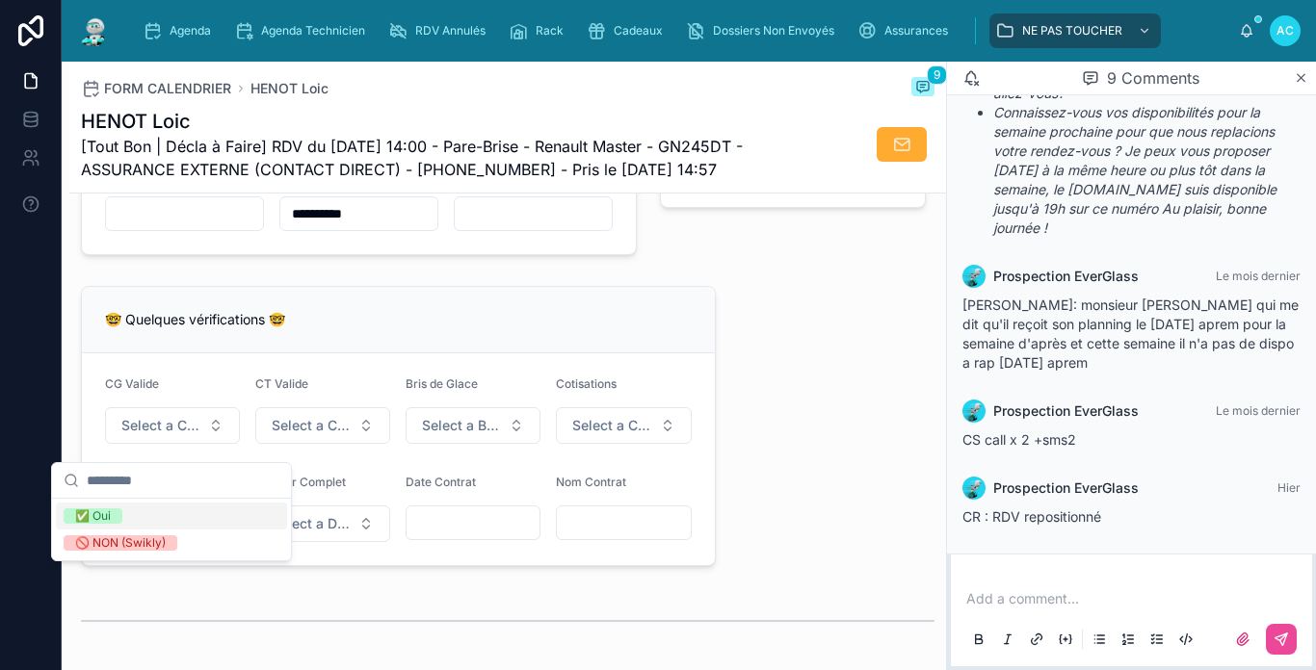
click at [162, 515] on div "✅ Oui" at bounding box center [171, 516] width 231 height 27
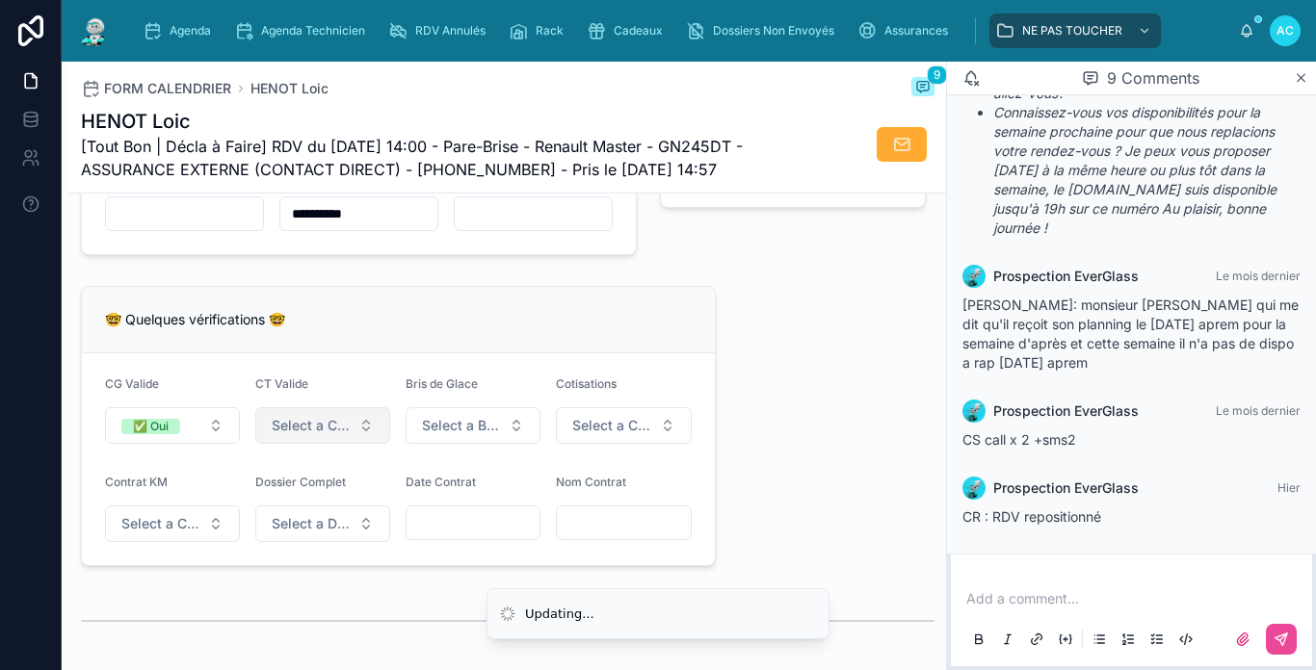
click at [310, 444] on button "Select a CT À Jour & Sans BDG" at bounding box center [322, 425] width 135 height 37
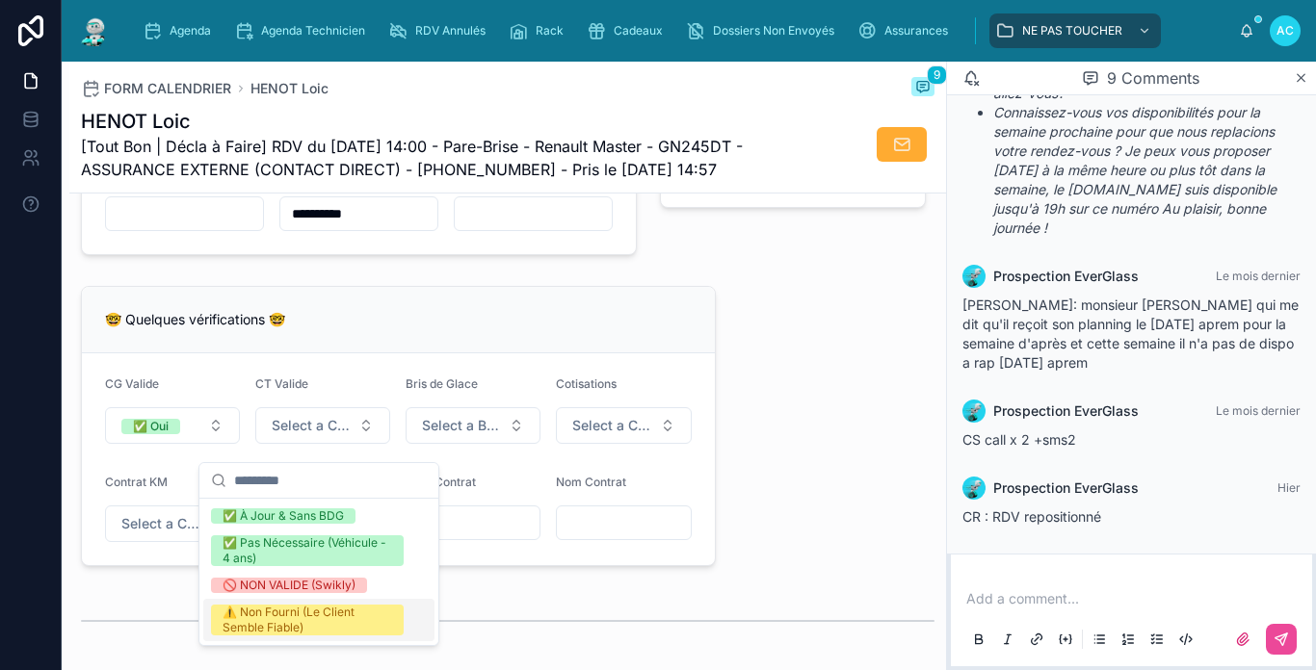
click at [296, 614] on div "⚠️ Non Fourni (Le Client Semble Fiable)" at bounding box center [306, 620] width 169 height 31
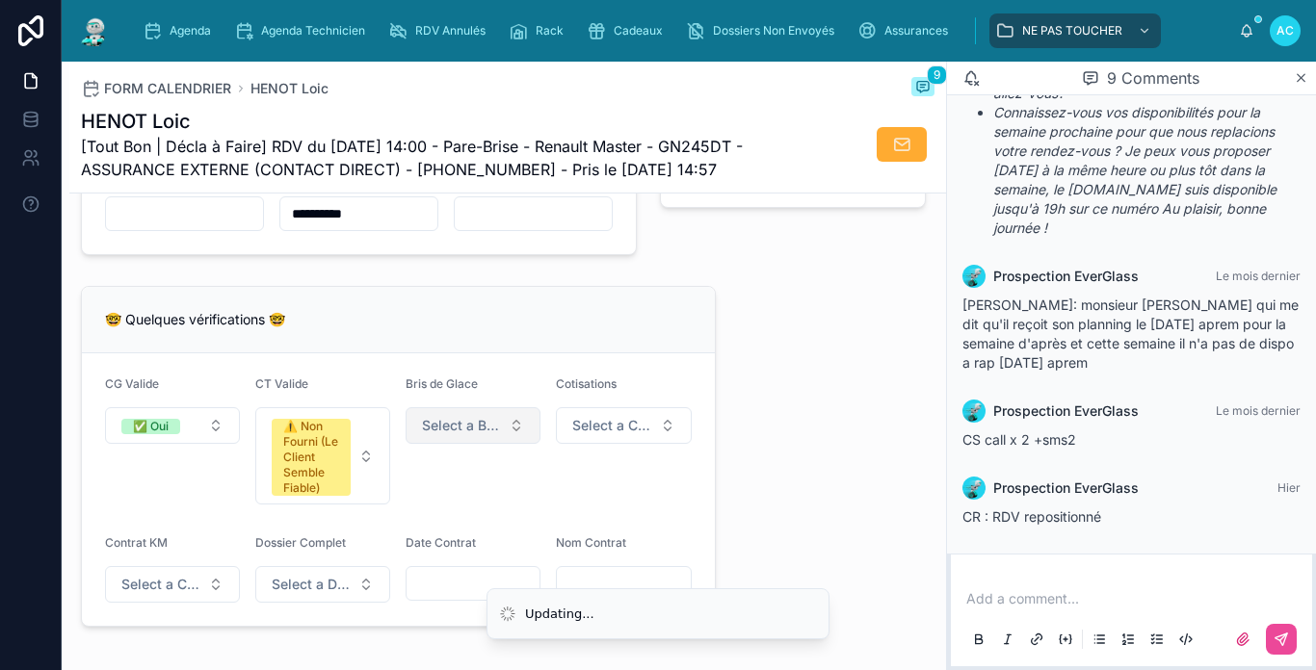
click at [448, 444] on button "Select a Bris de Glace" at bounding box center [472, 425] width 135 height 37
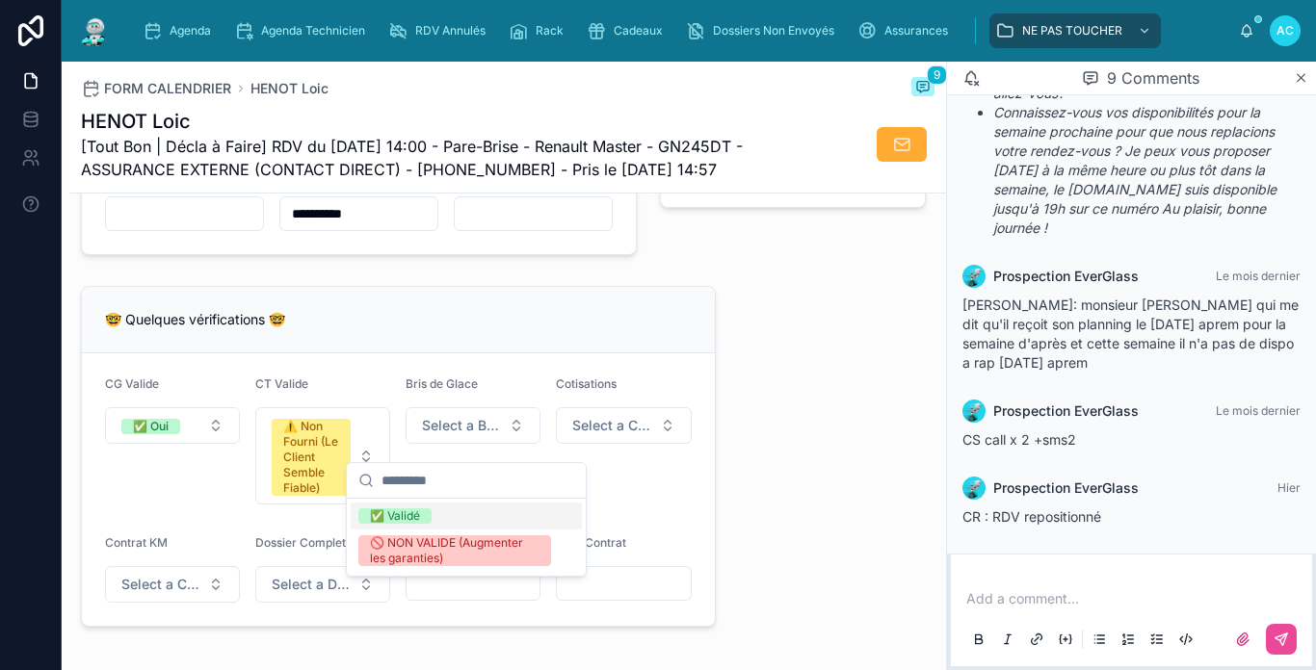
click at [438, 525] on div "✅ Validé" at bounding box center [466, 516] width 231 height 27
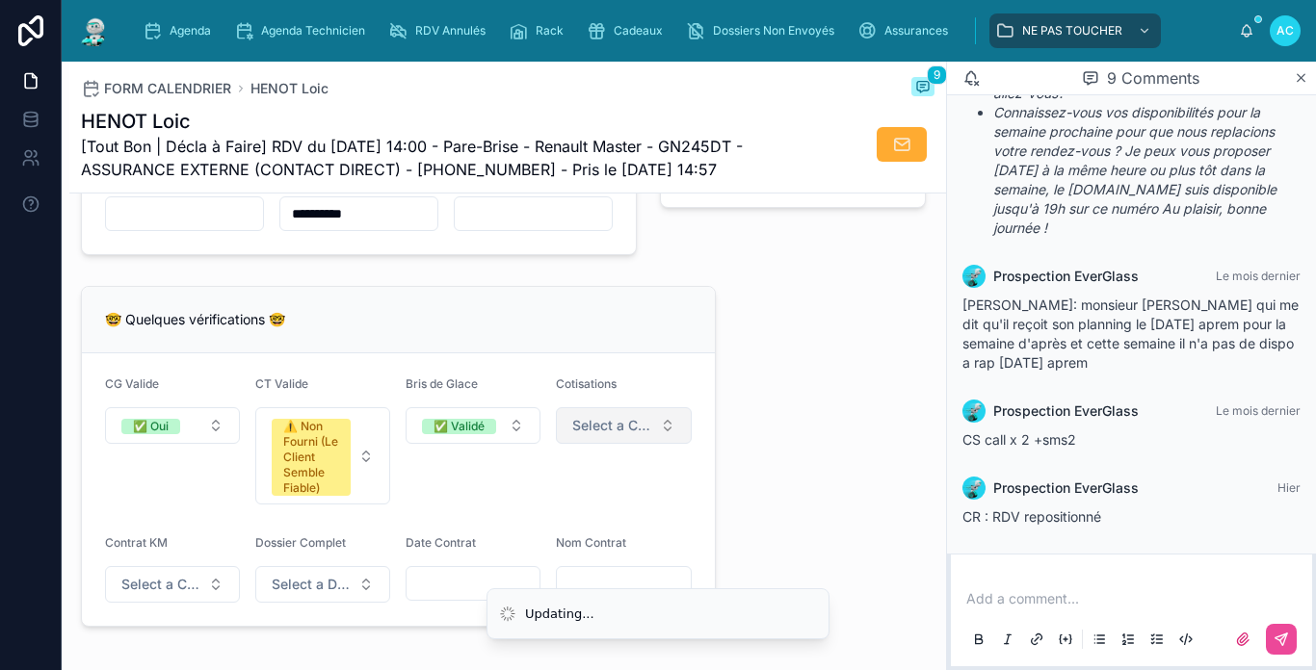
click at [597, 435] on span "Select a Cotisations à Jour" at bounding box center [611, 425] width 79 height 19
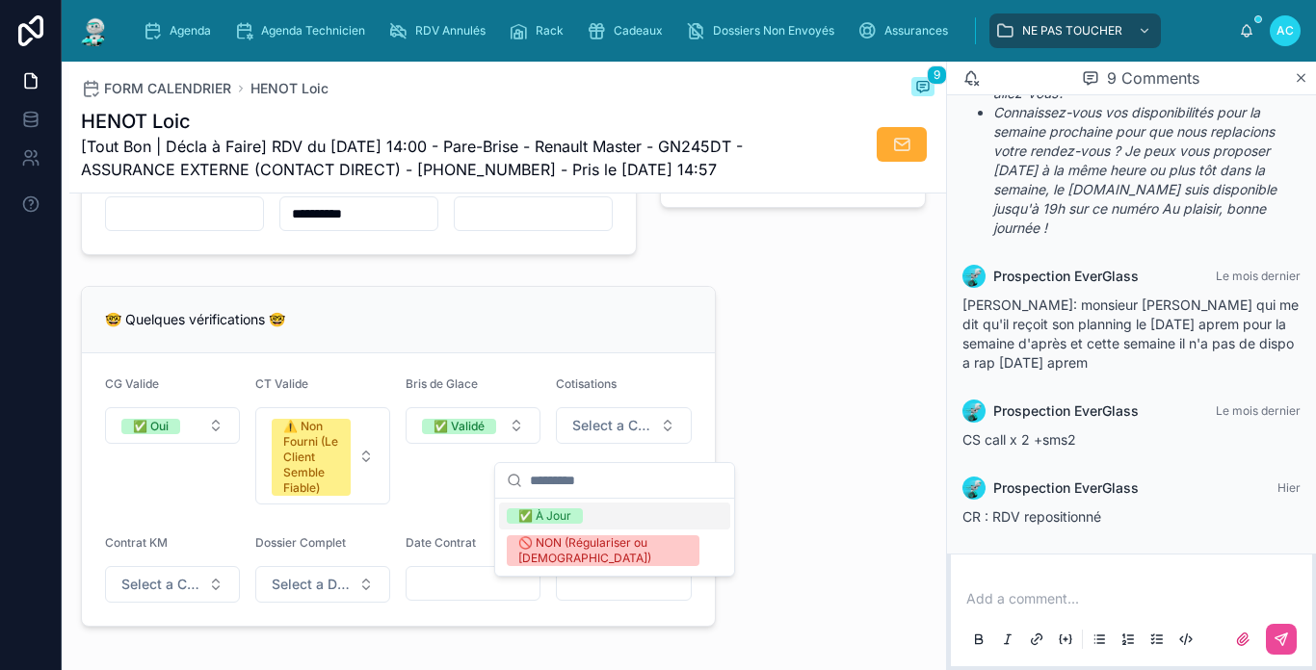
click at [586, 519] on div "✅ À Jour" at bounding box center [614, 516] width 231 height 27
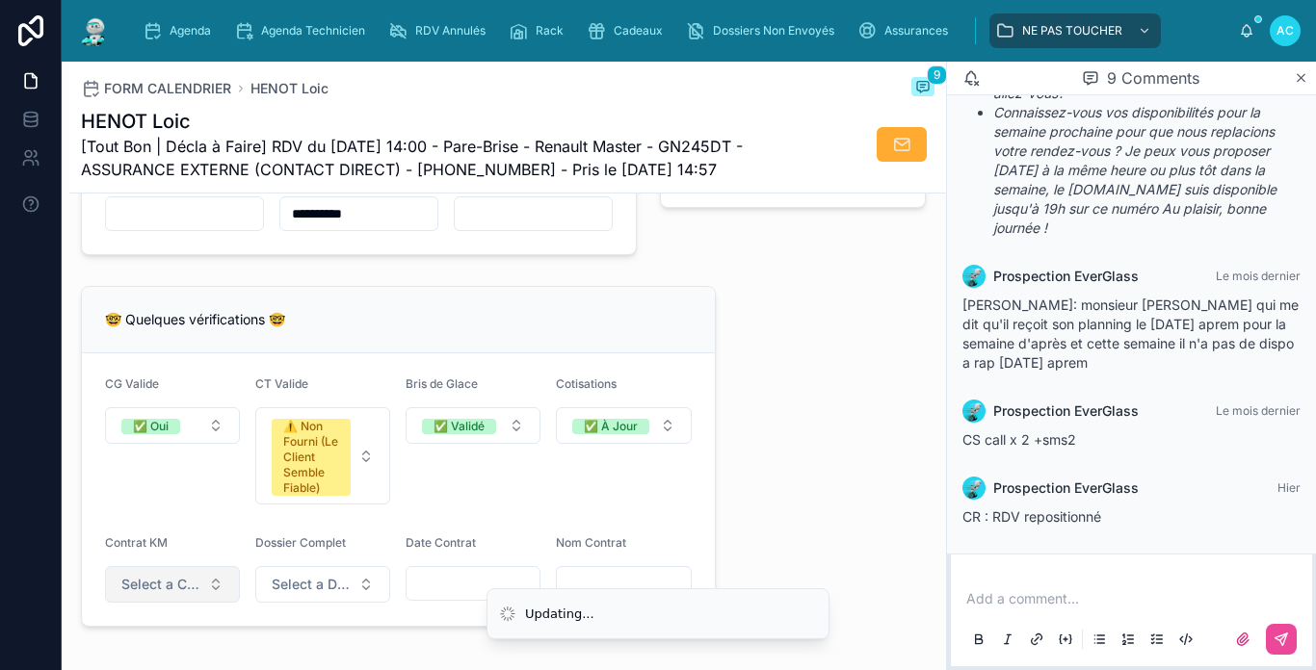
click at [221, 584] on button "Select a Contrat Kilométrique" at bounding box center [172, 584] width 135 height 37
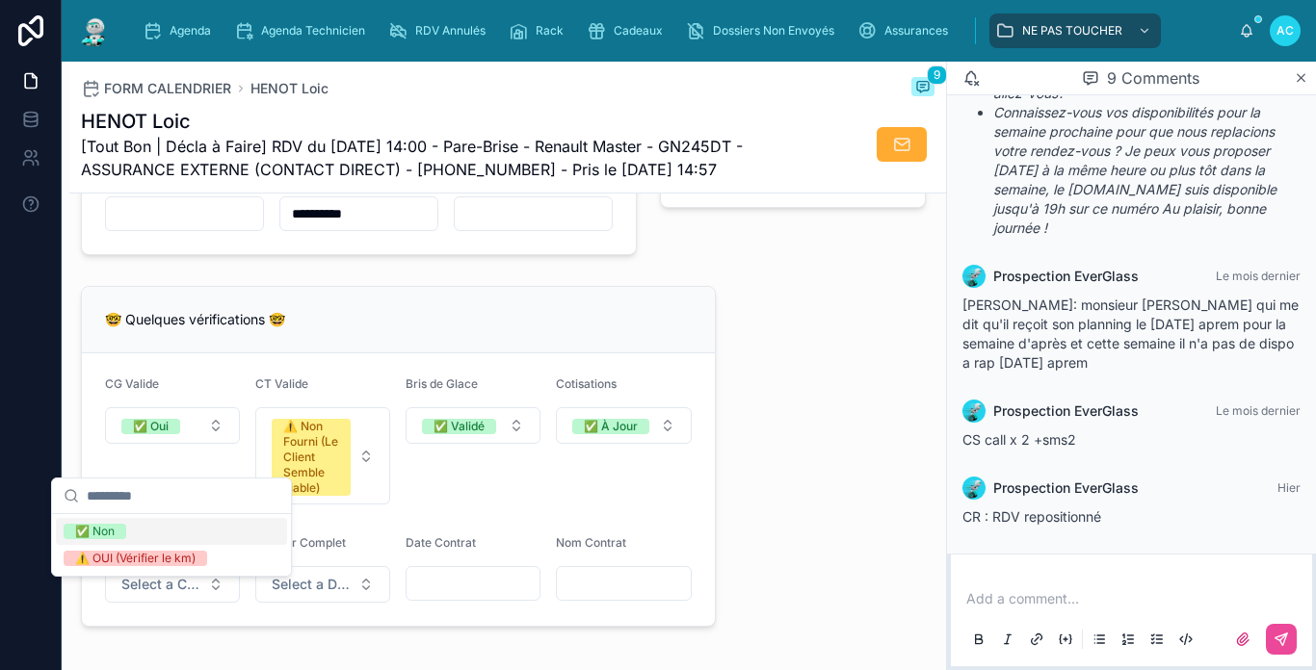
click at [155, 533] on div "✅ Non" at bounding box center [171, 531] width 231 height 27
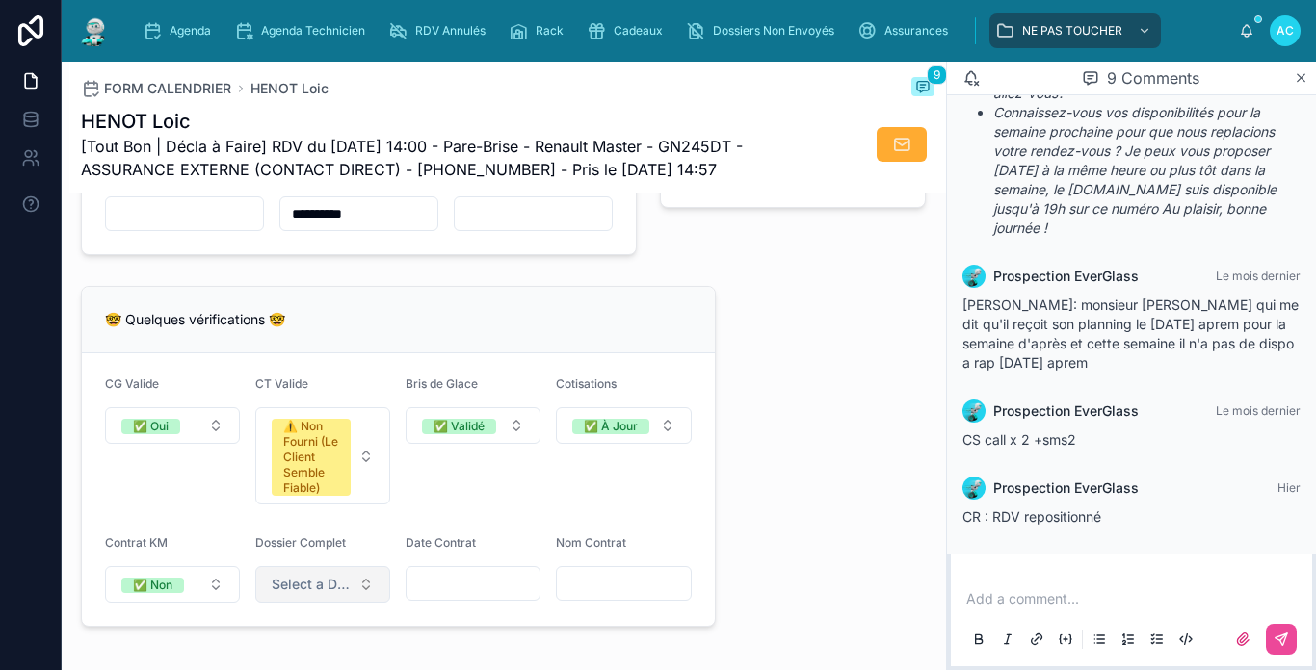
click at [288, 591] on span "Select a Dossier Client Complet" at bounding box center [311, 584] width 79 height 19
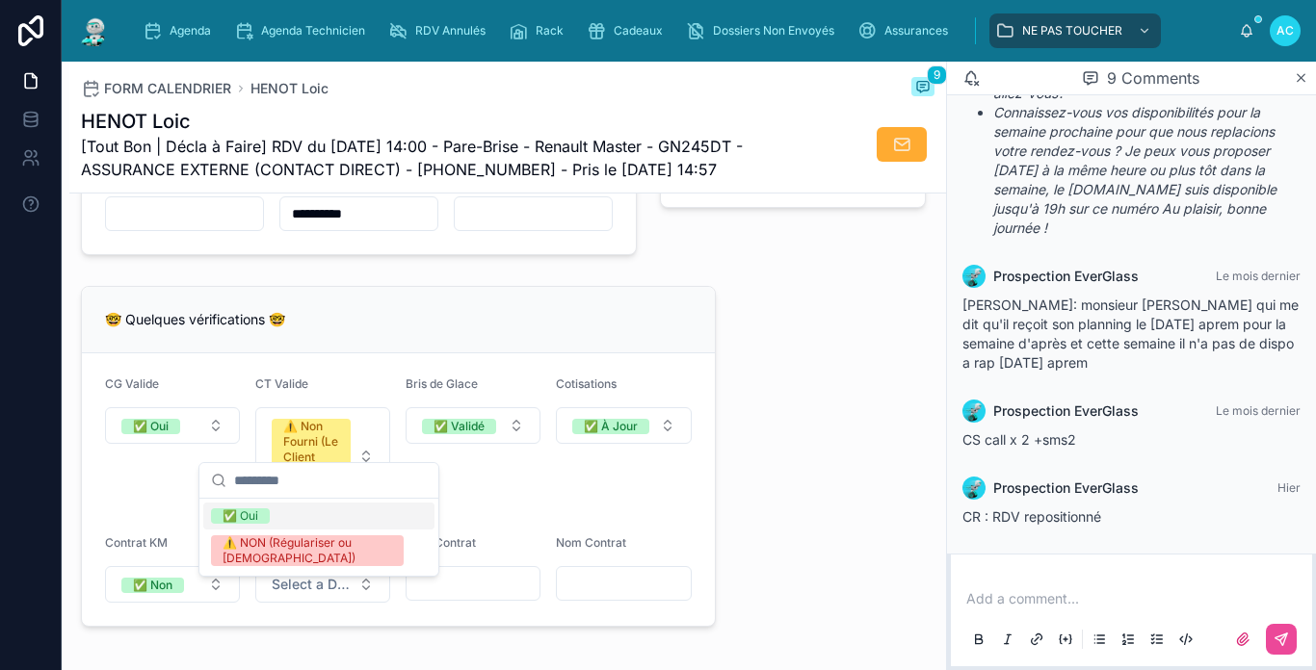
click at [252, 516] on div "✅ Oui" at bounding box center [240, 515] width 36 height 15
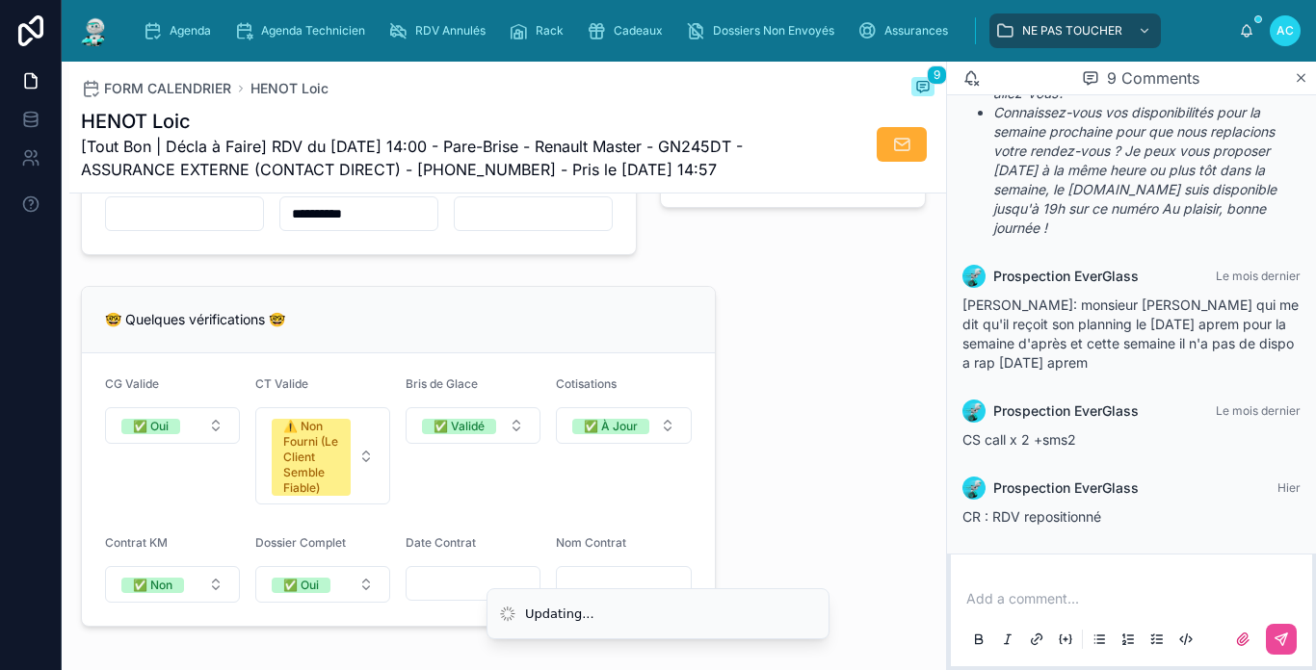
click at [447, 597] on input "text" at bounding box center [472, 583] width 133 height 27
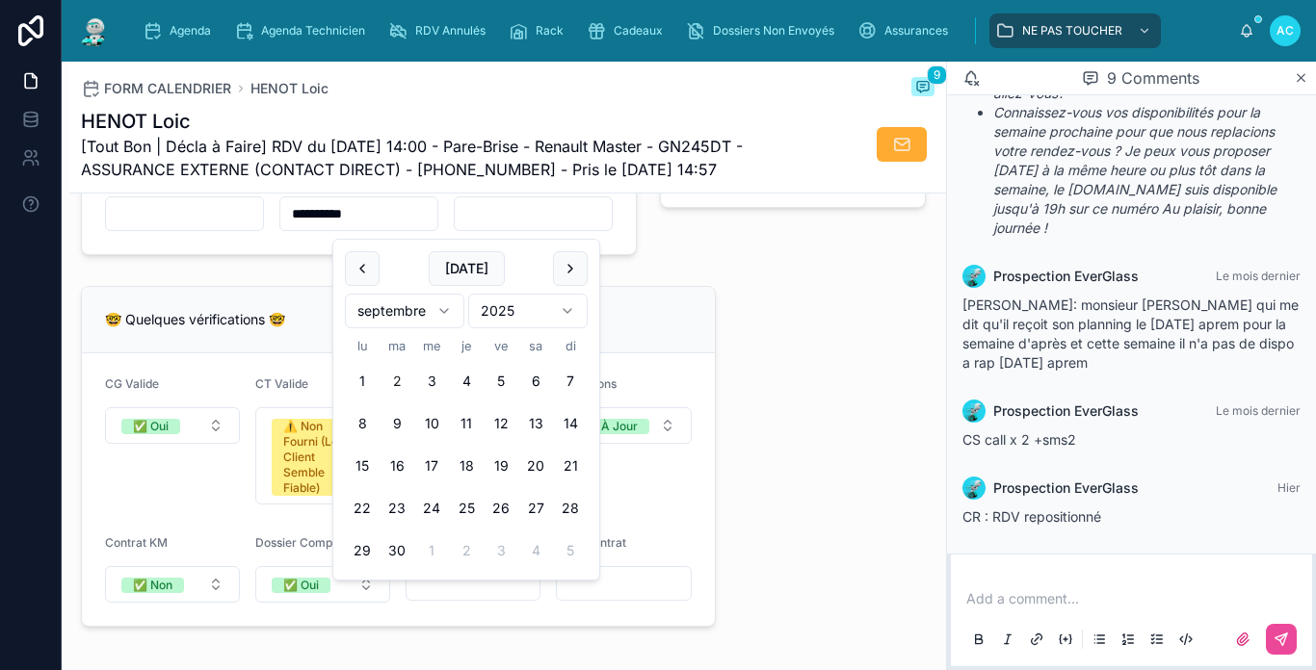
type input "*"
click at [781, 482] on div "**********" at bounding box center [507, 311] width 876 height 3271
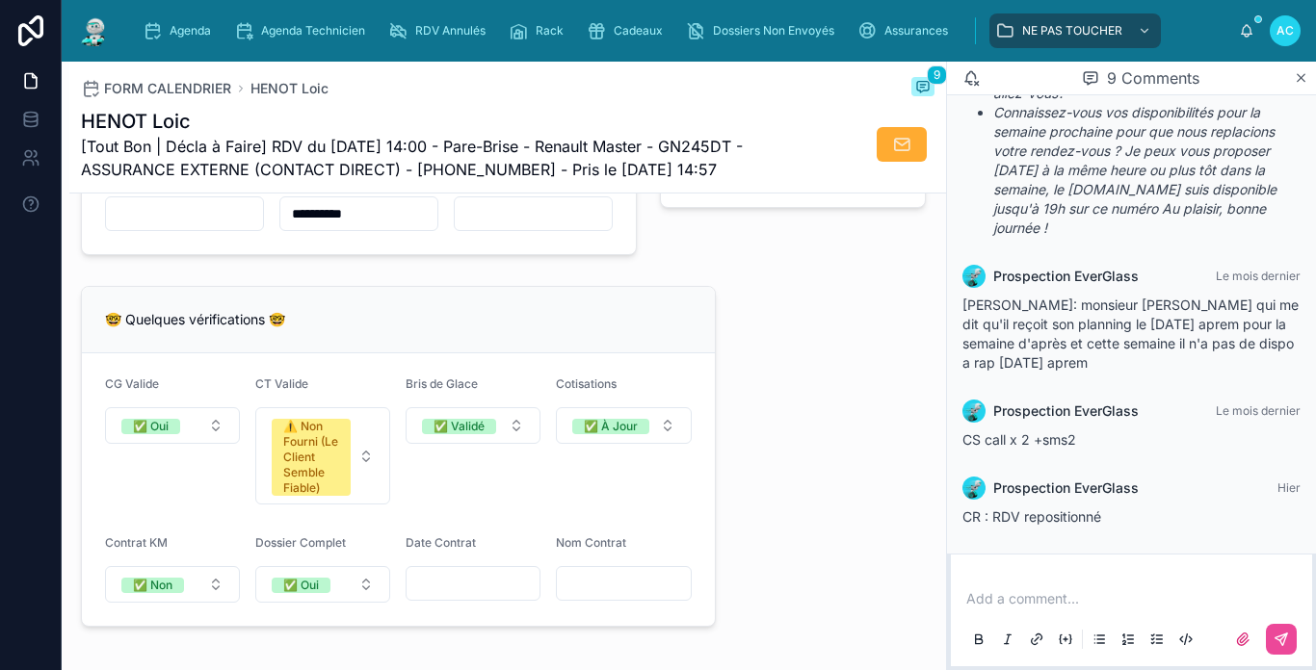
click at [446, 594] on input "text" at bounding box center [472, 583] width 133 height 27
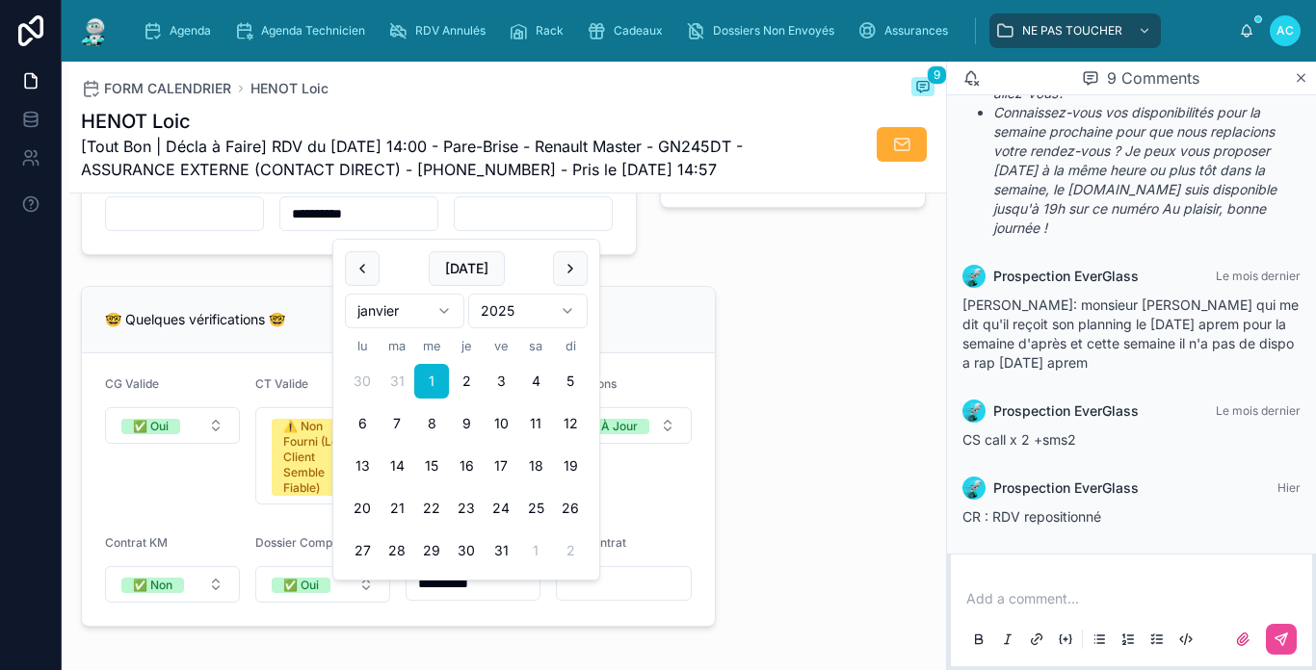
type input "**********"
click at [590, 594] on input "text" at bounding box center [623, 583] width 133 height 27
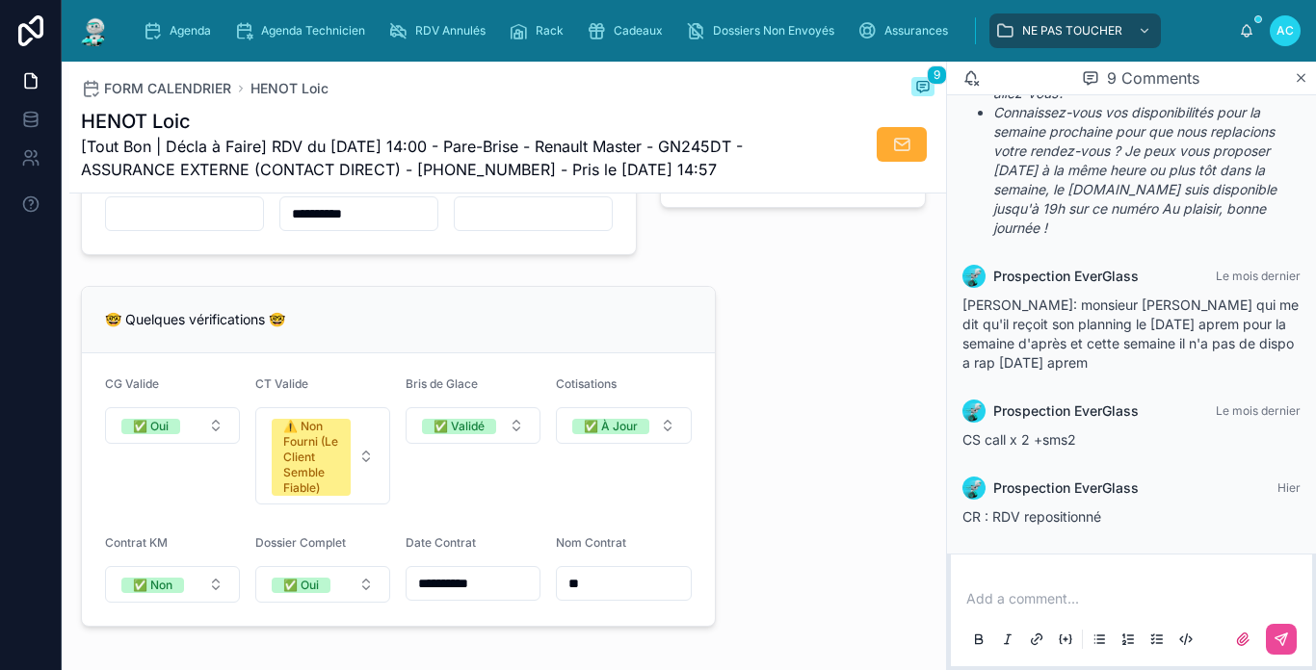
type input "*"
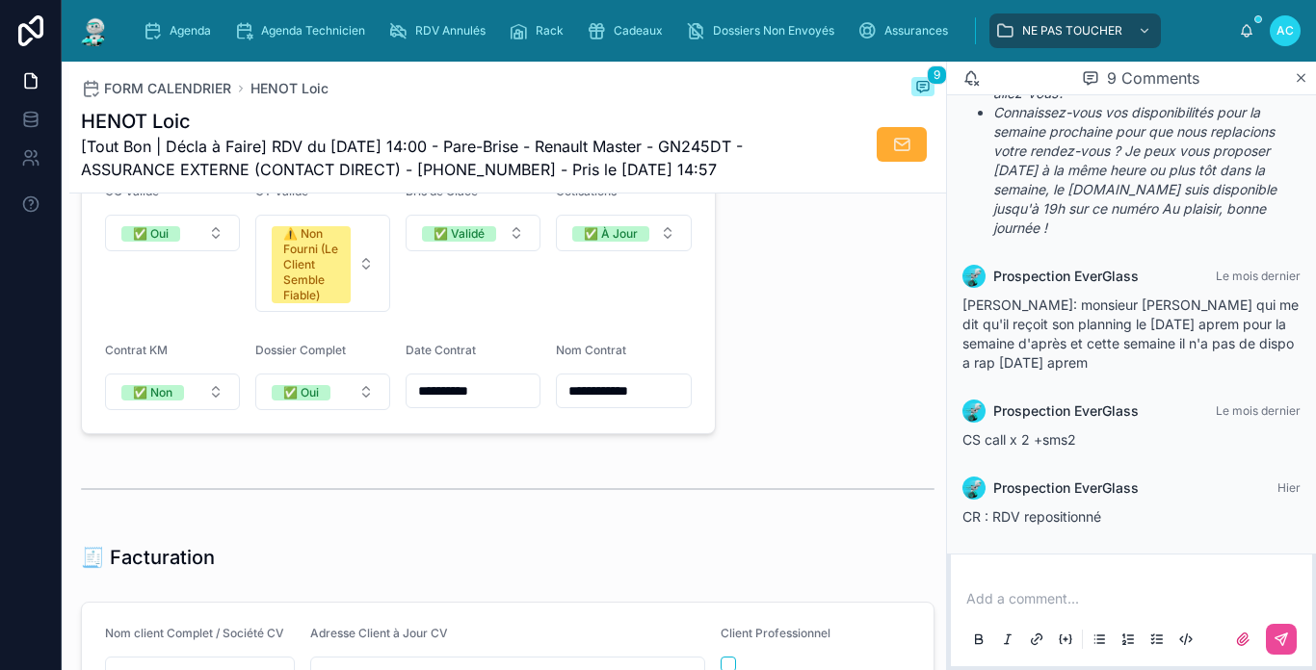
scroll to position [1830, 0]
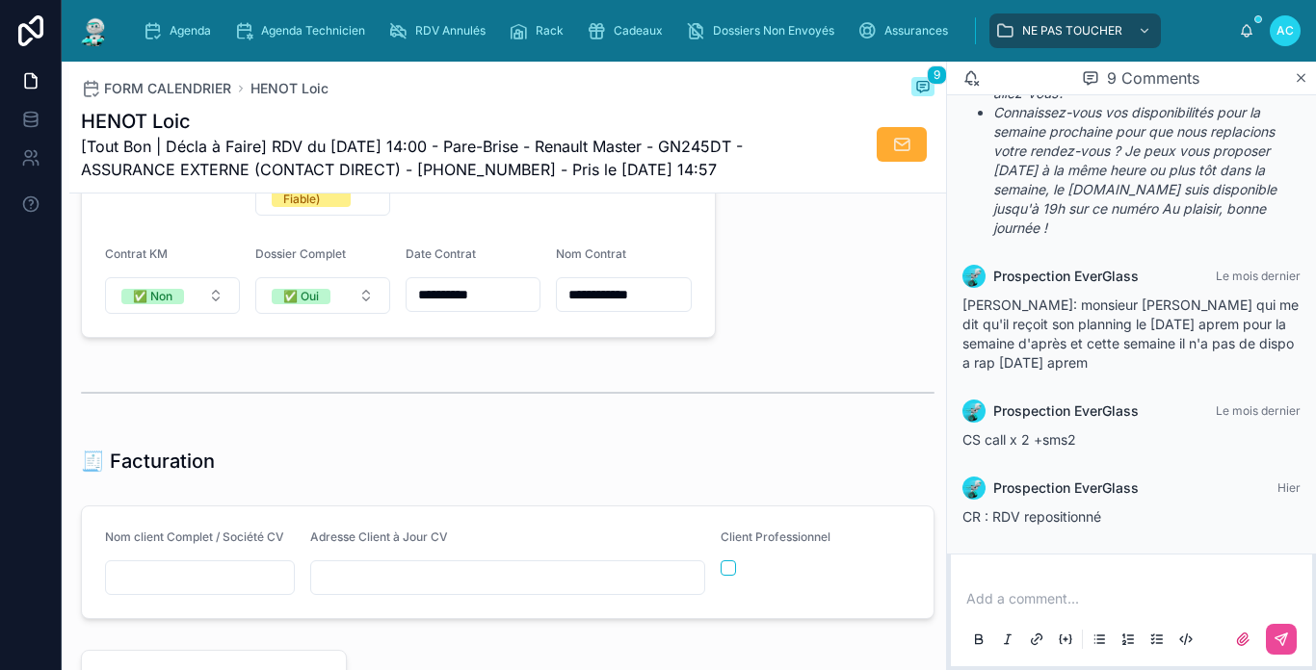
type input "**********"
click at [168, 588] on input "text" at bounding box center [200, 577] width 188 height 27
click at [597, 308] on input "**********" at bounding box center [623, 294] width 133 height 27
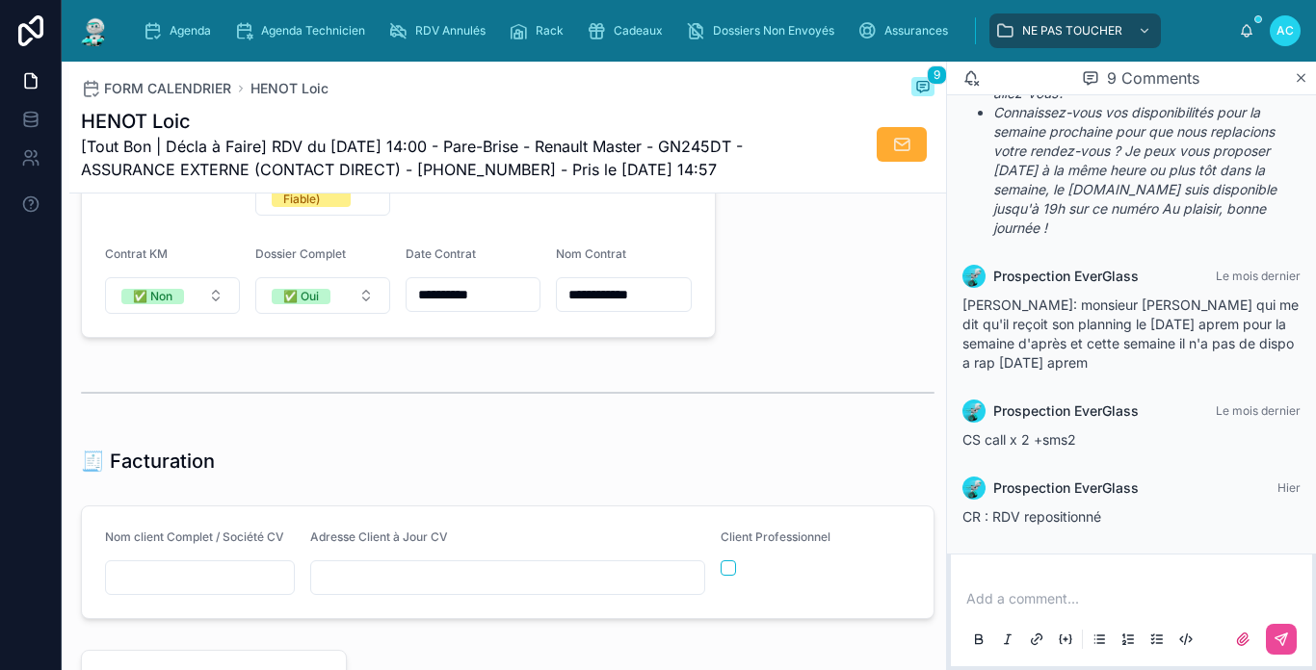
click at [270, 581] on input "text" at bounding box center [200, 577] width 188 height 27
paste input "**********"
type input "**********"
click at [339, 590] on input "text" at bounding box center [507, 577] width 393 height 27
type input "**********"
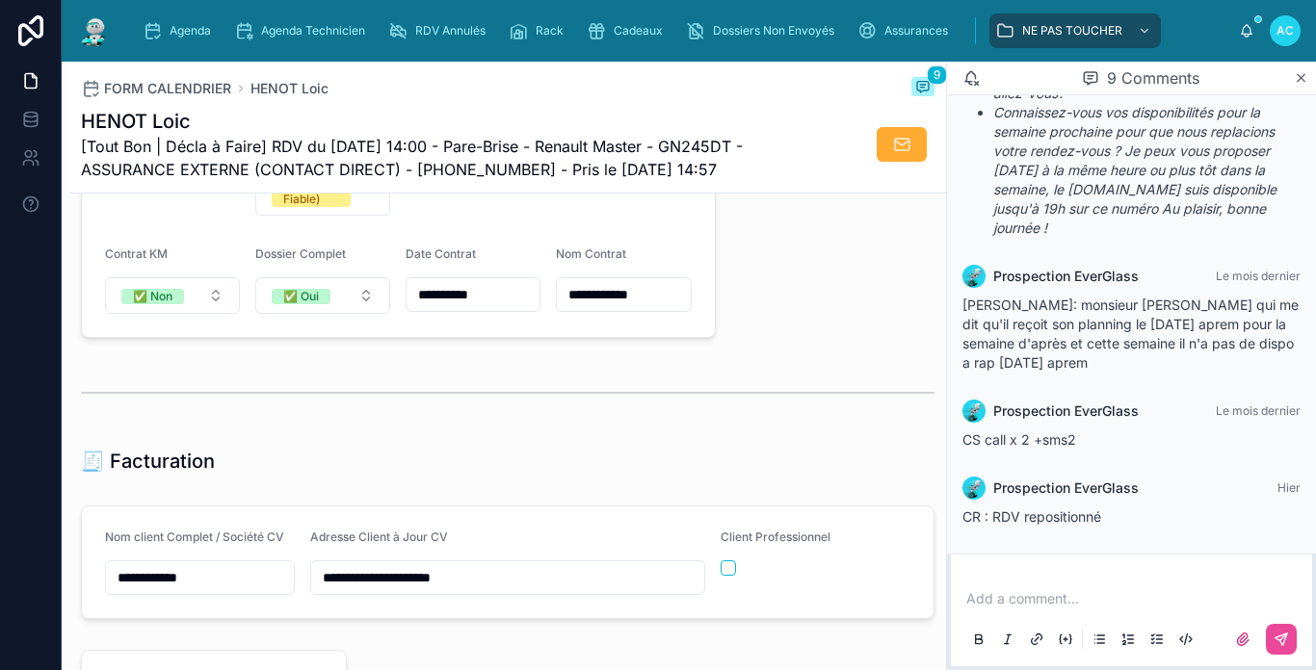
click at [595, 425] on div at bounding box center [507, 393] width 876 height 64
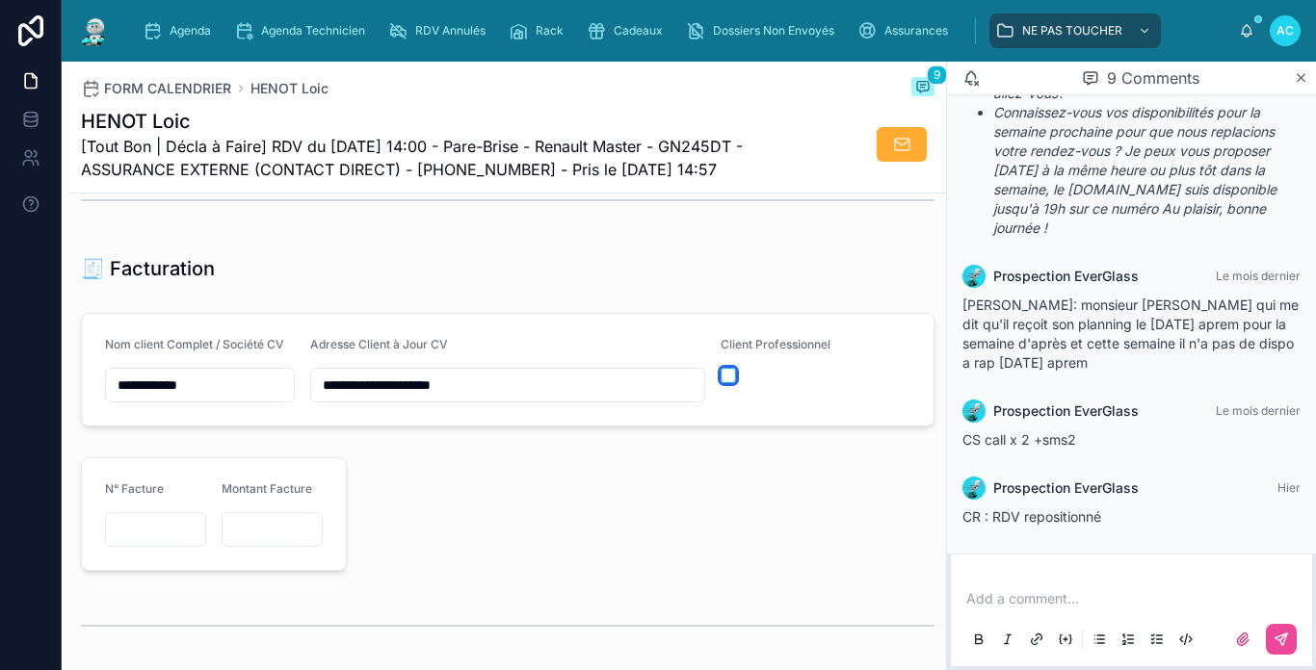
click at [720, 383] on button "button" at bounding box center [727, 375] width 15 height 15
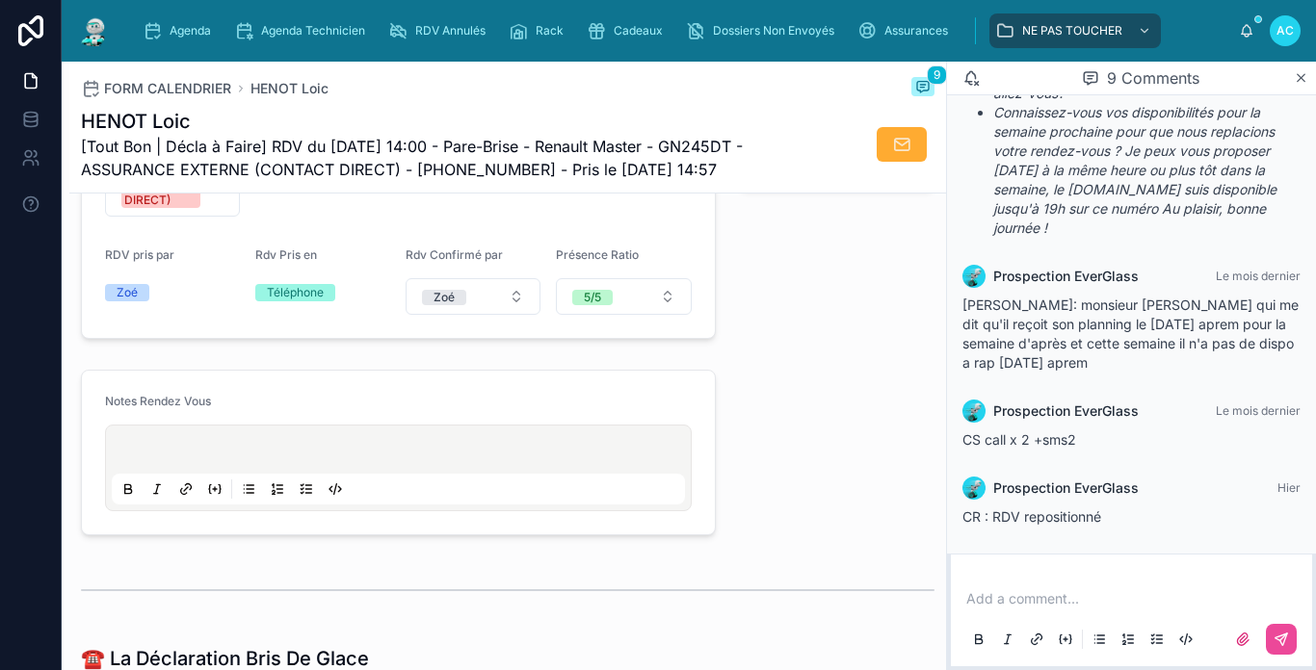
scroll to position [770, 0]
click at [215, 456] on p at bounding box center [402, 451] width 573 height 19
click at [647, 461] on p "**********" at bounding box center [402, 451] width 573 height 19
click at [714, 406] on div "**********" at bounding box center [398, 451] width 658 height 181
click at [661, 461] on p "**********" at bounding box center [402, 451] width 573 height 19
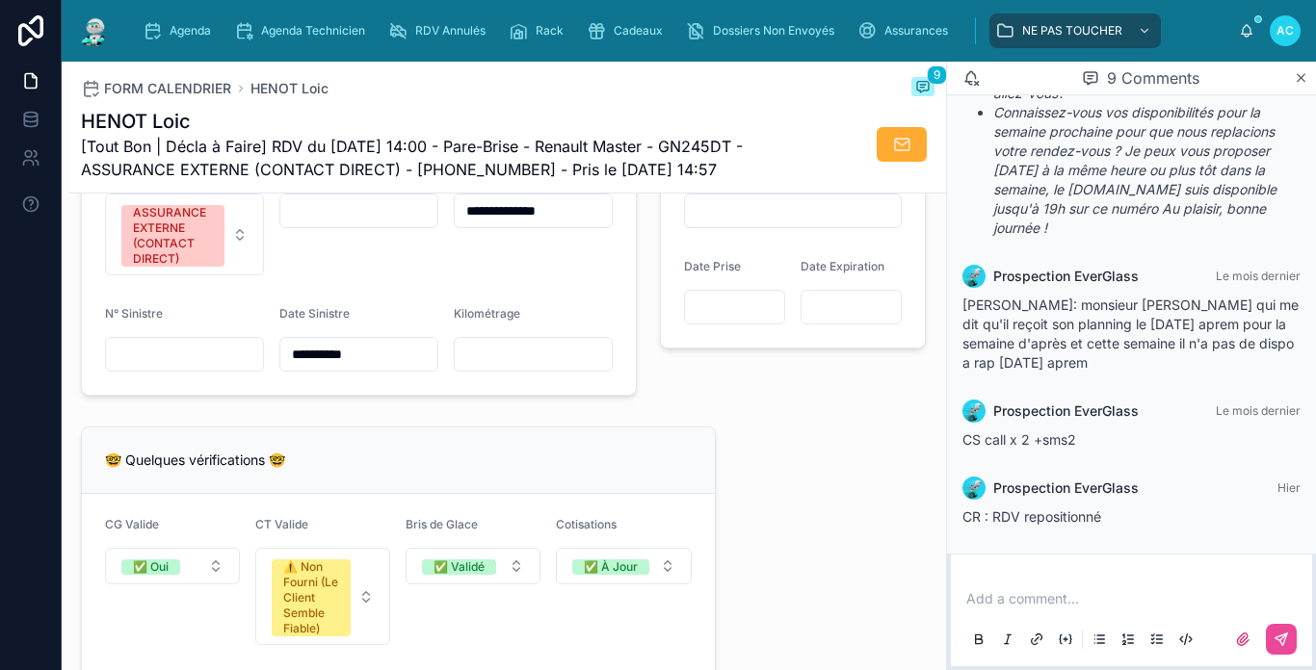
scroll to position [1445, 0]
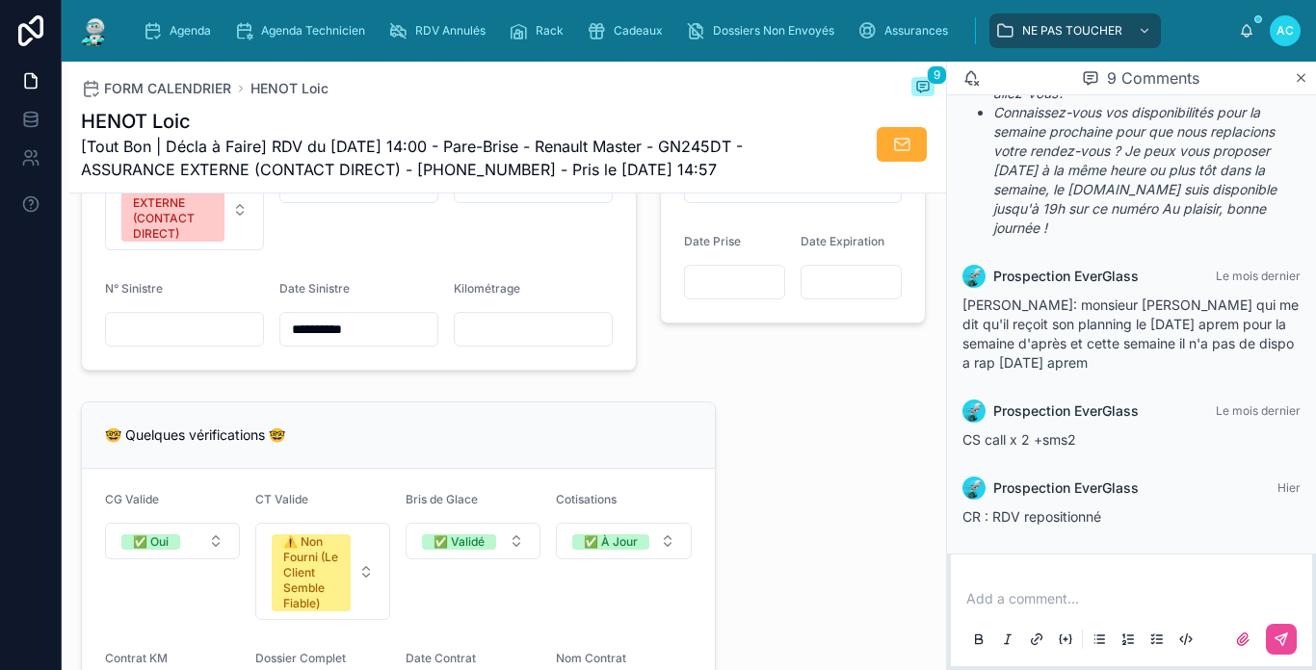
click at [335, 199] on input "text" at bounding box center [358, 185] width 157 height 27
type input "*"
click at [272, 284] on form "**********" at bounding box center [359, 242] width 554 height 255
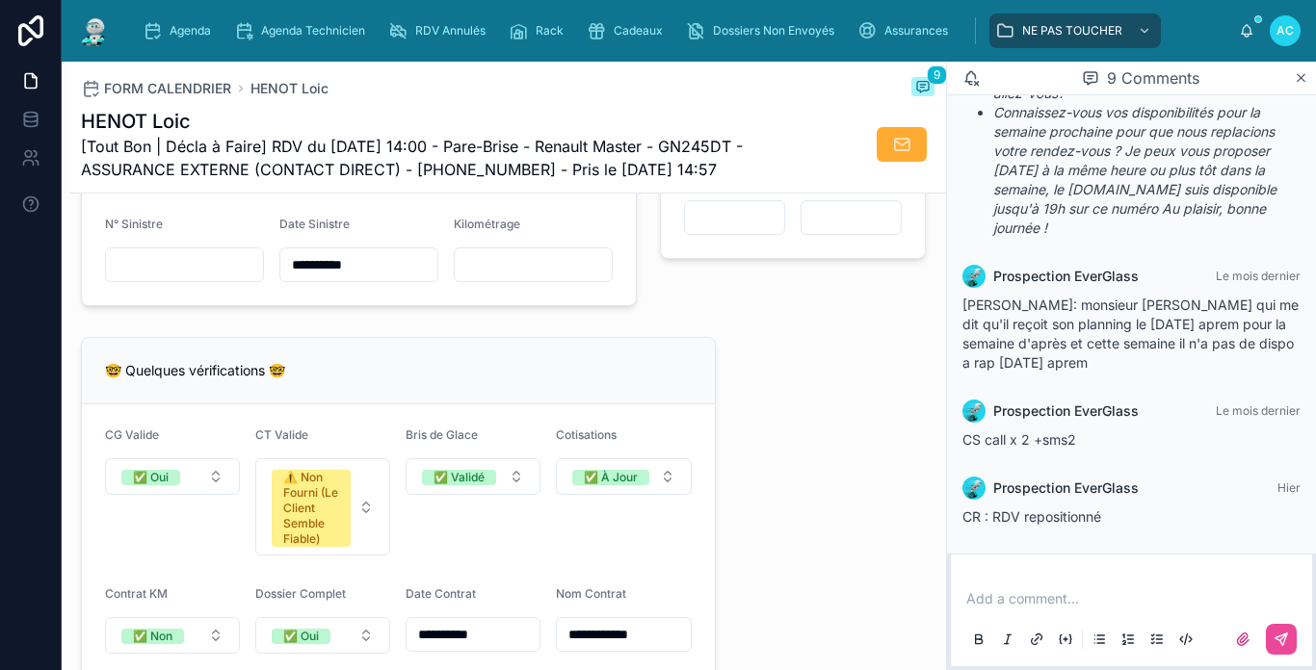
scroll to position [1541, 0]
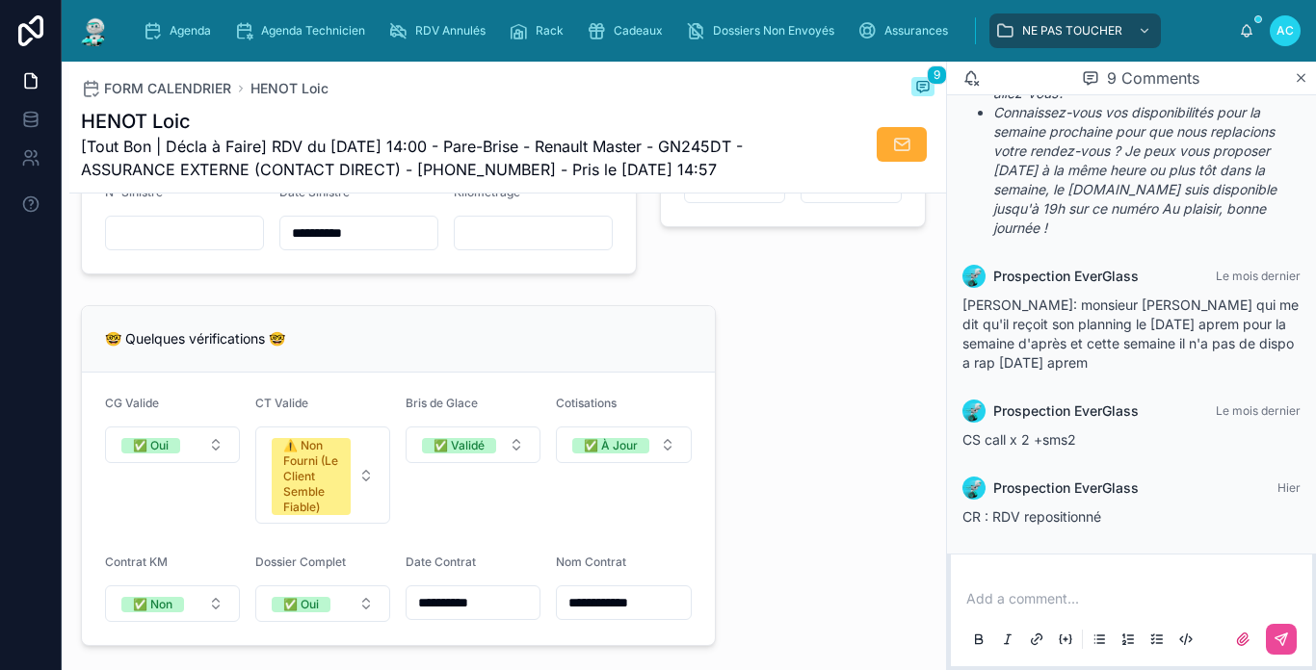
click at [222, 247] on input "text" at bounding box center [184, 233] width 157 height 27
type input "*"
click at [539, 274] on form "**********" at bounding box center [359, 145] width 554 height 255
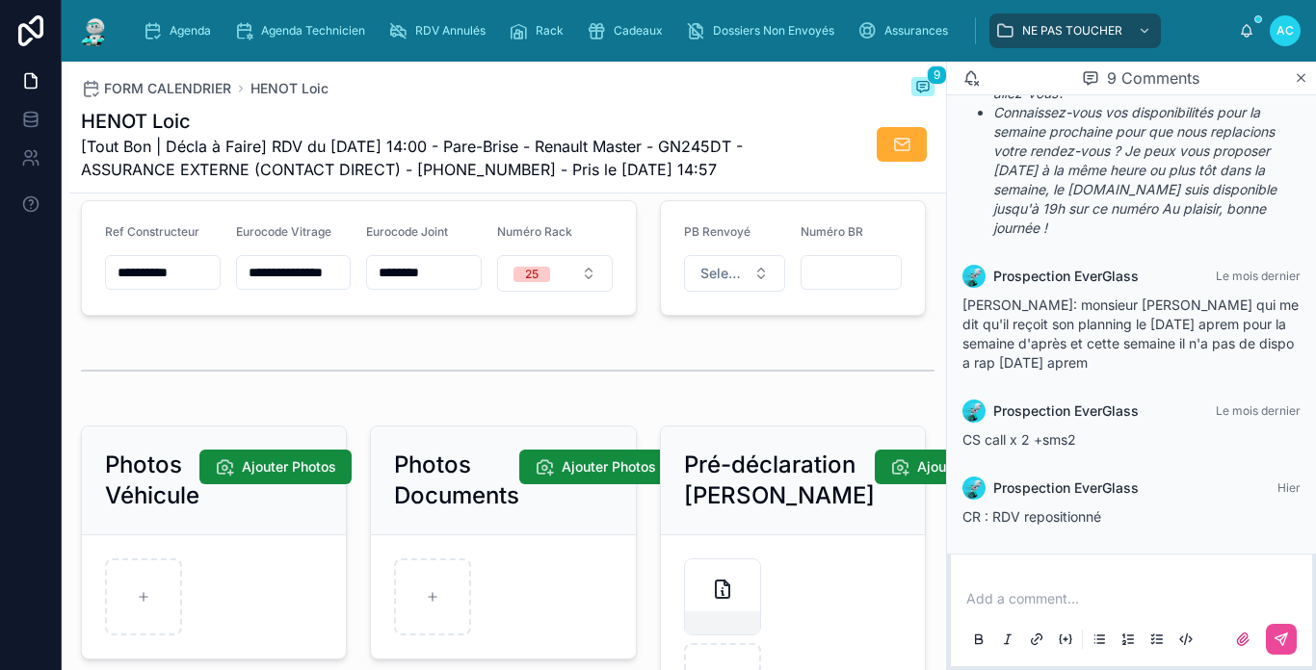
scroll to position [2889, 0]
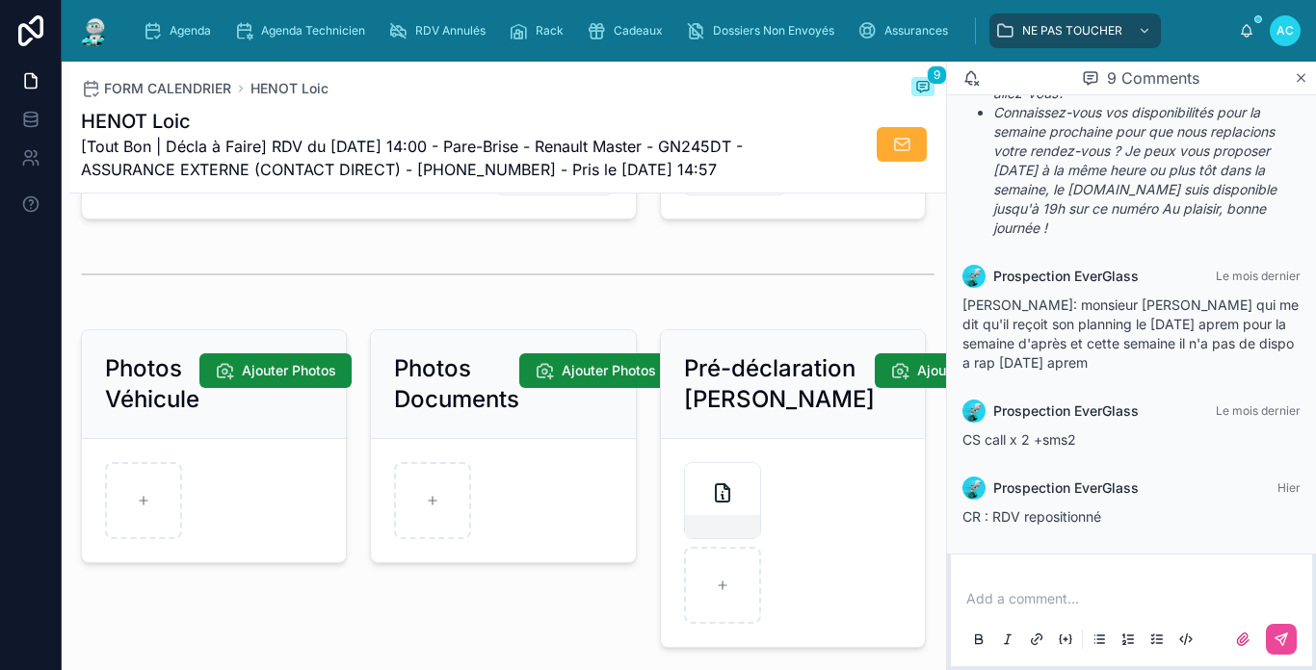
click at [81, 22] on img at bounding box center [94, 30] width 35 height 31
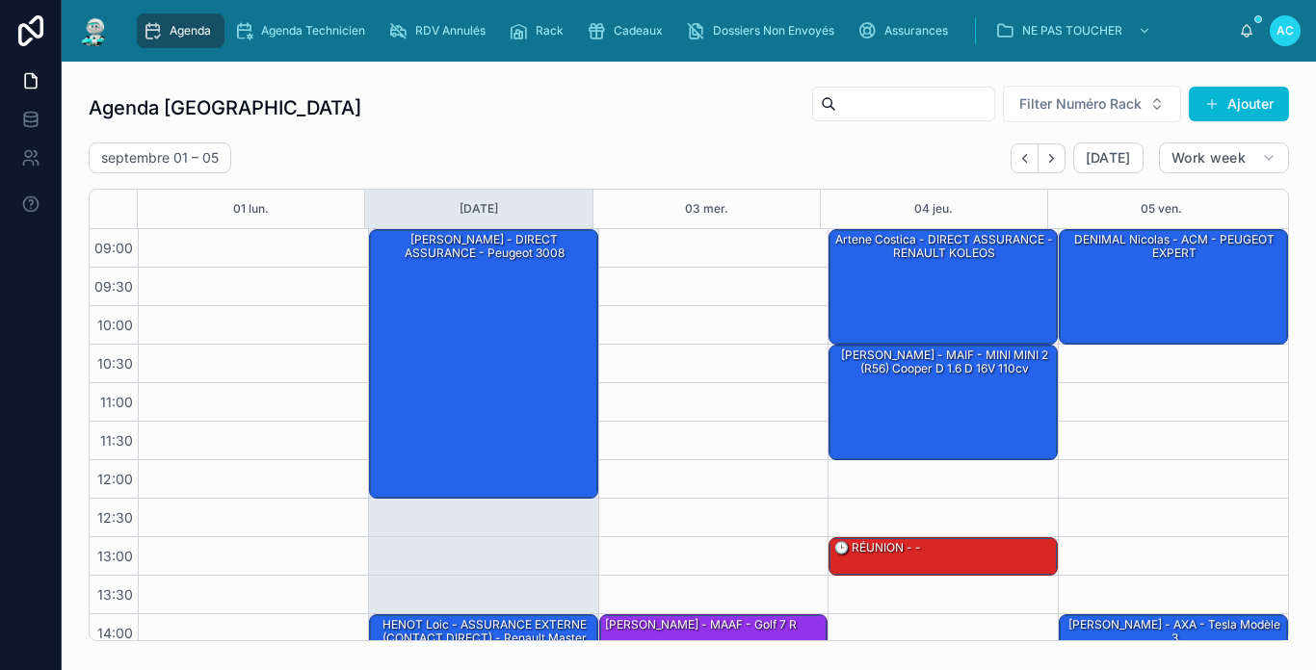
scroll to position [282, 0]
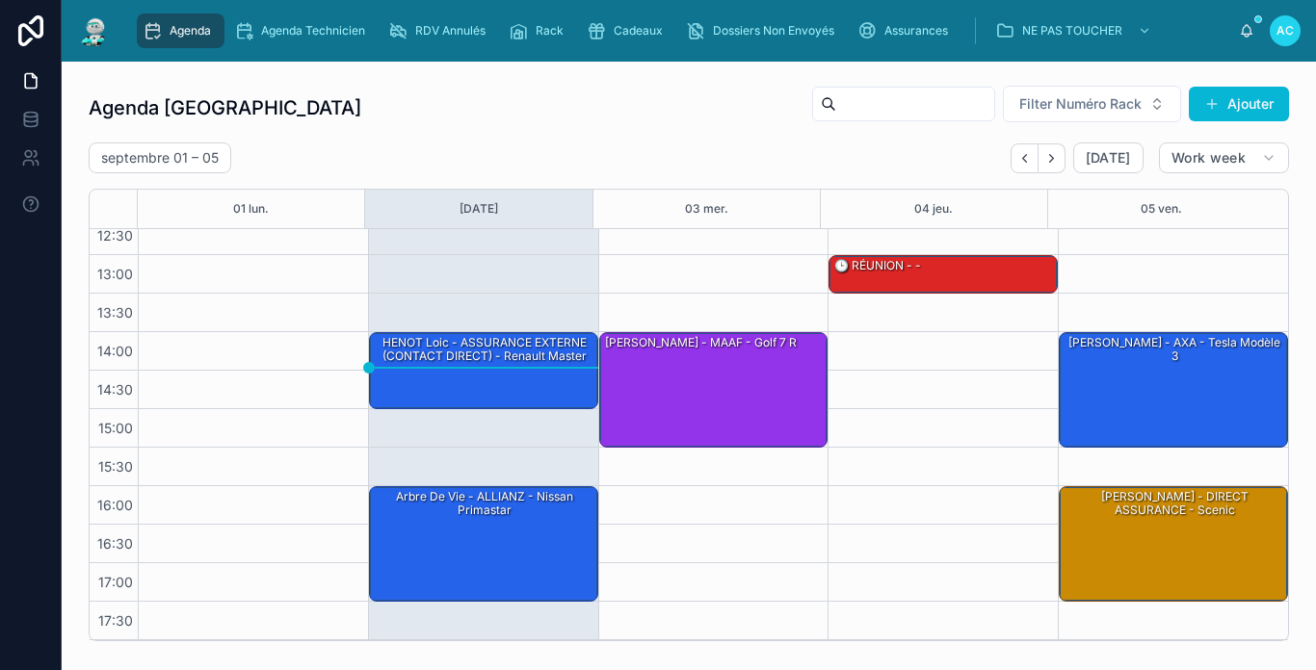
click at [425, 132] on div "Agenda Carcassonne Filter Numéro Rack Ajouter [DATE] – [DATE] [DATE] Work week …" at bounding box center [689, 363] width 1200 height 557
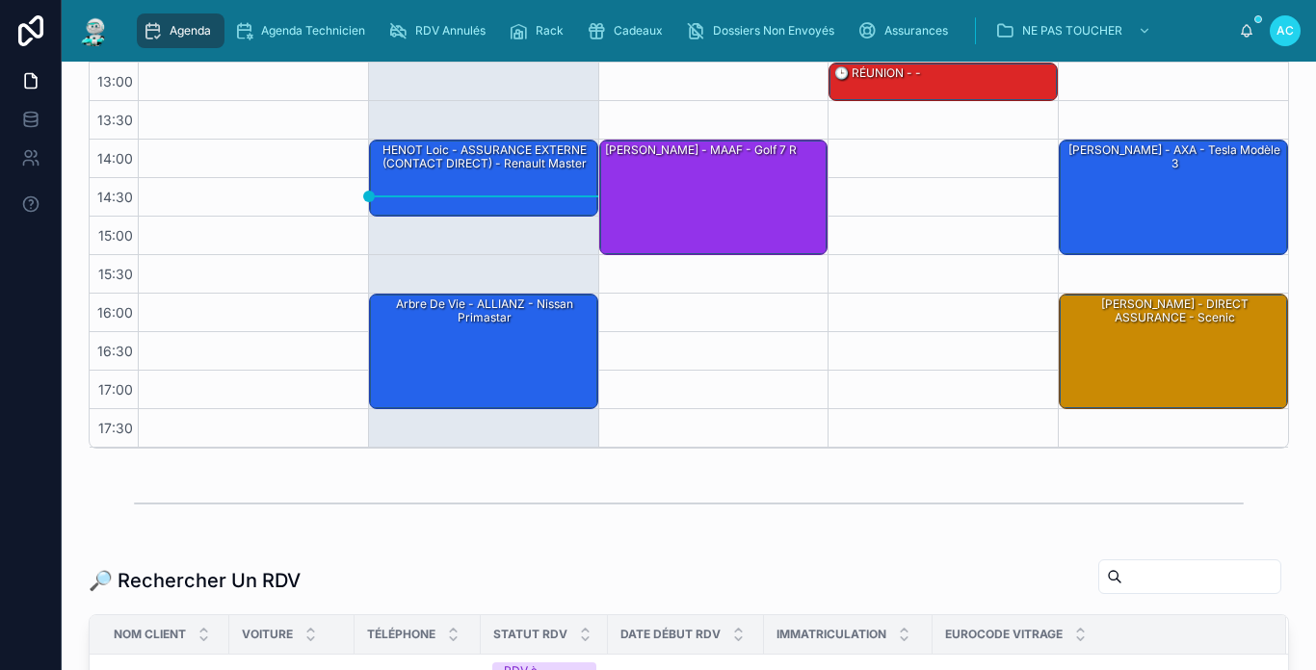
scroll to position [538, 0]
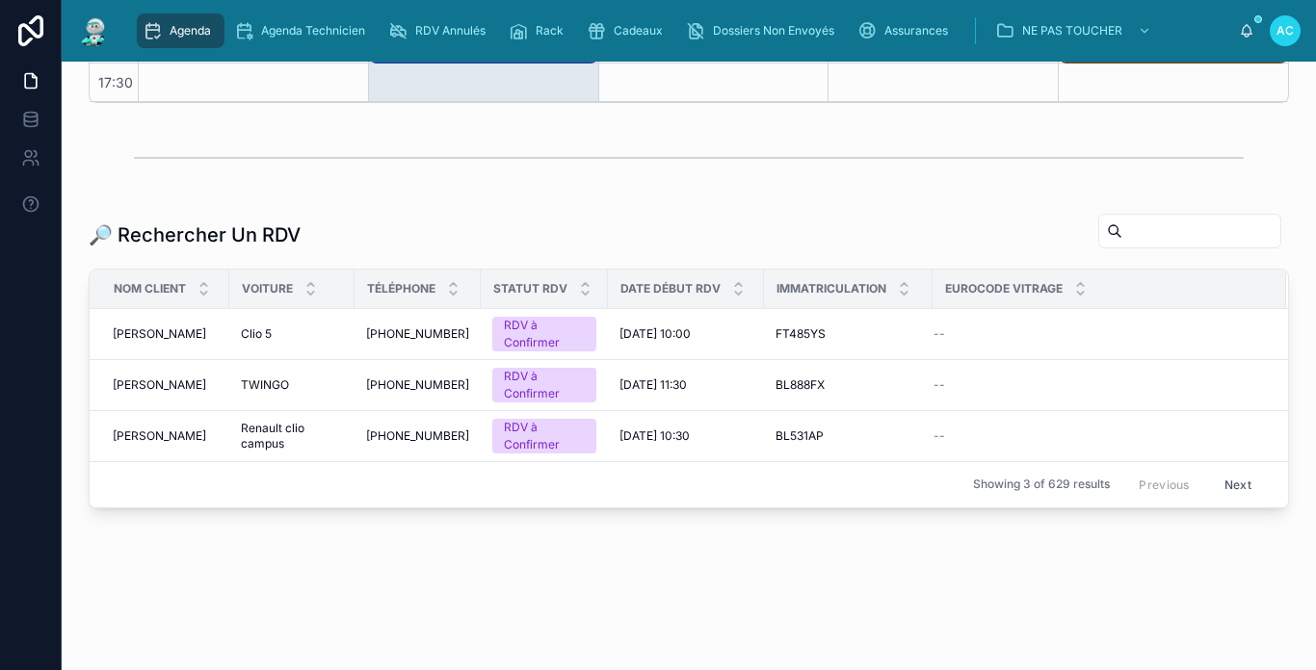
click at [450, 210] on div "🔎 Rechercher Un RDV Nom Client Voiture Téléphone Statut RDV Date Début RDV Imma…" at bounding box center [688, 360] width 1223 height 311
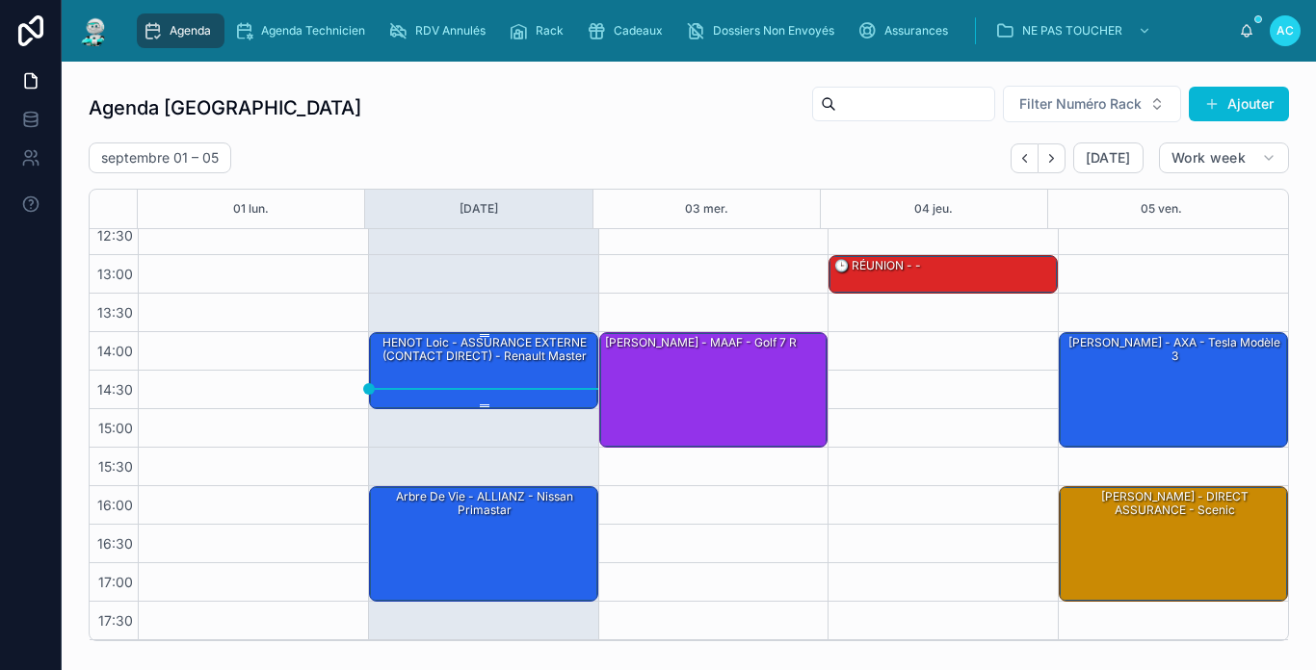
scroll to position [193, 0]
